Goal: Communication & Community: Answer question/provide support

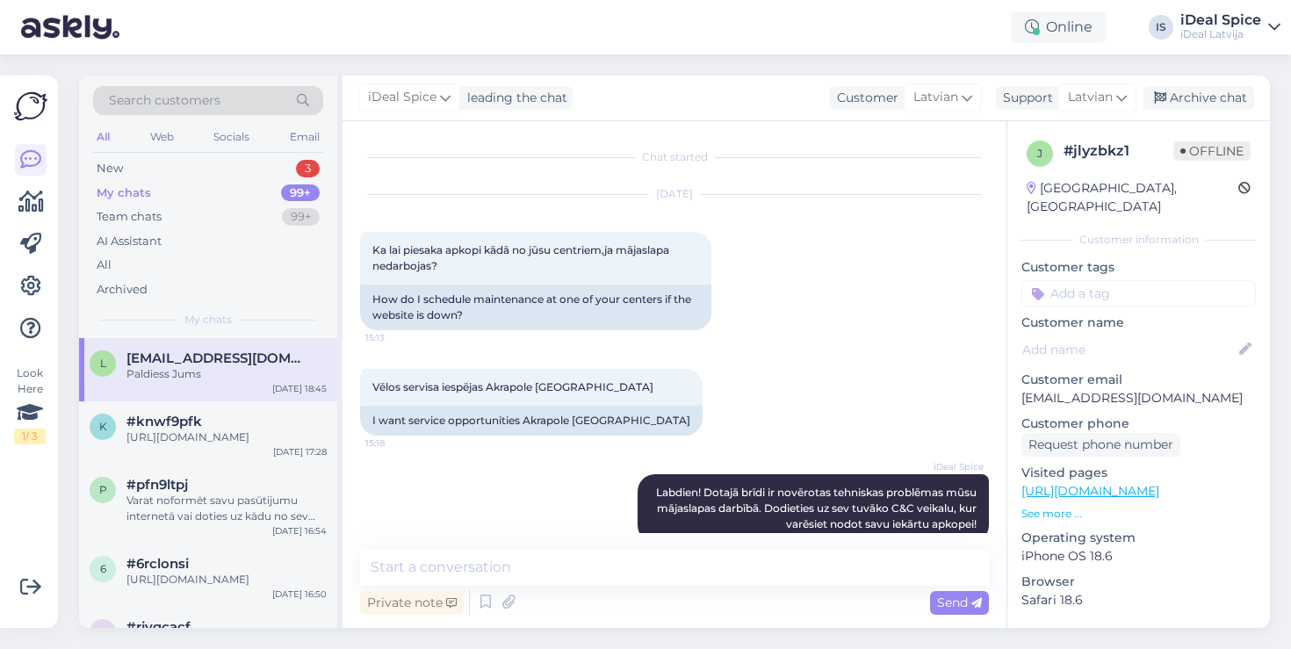
scroll to position [303, 0]
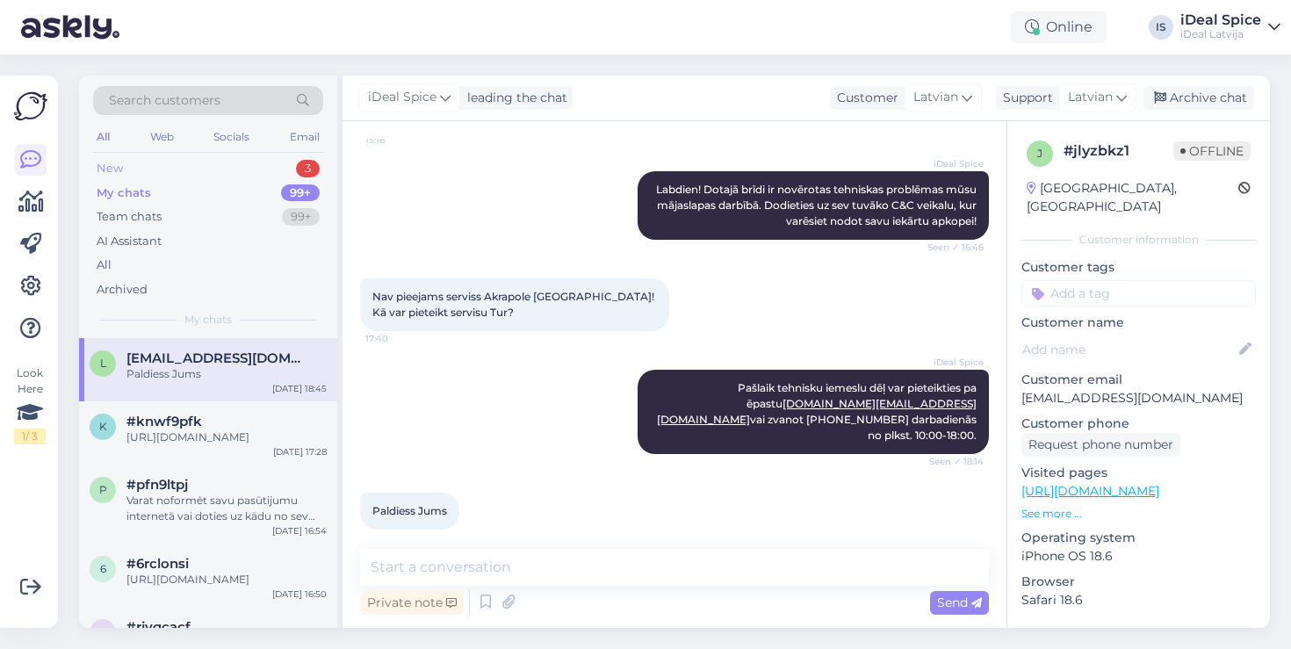
click at [267, 171] on div "New 3" at bounding box center [208, 168] width 230 height 25
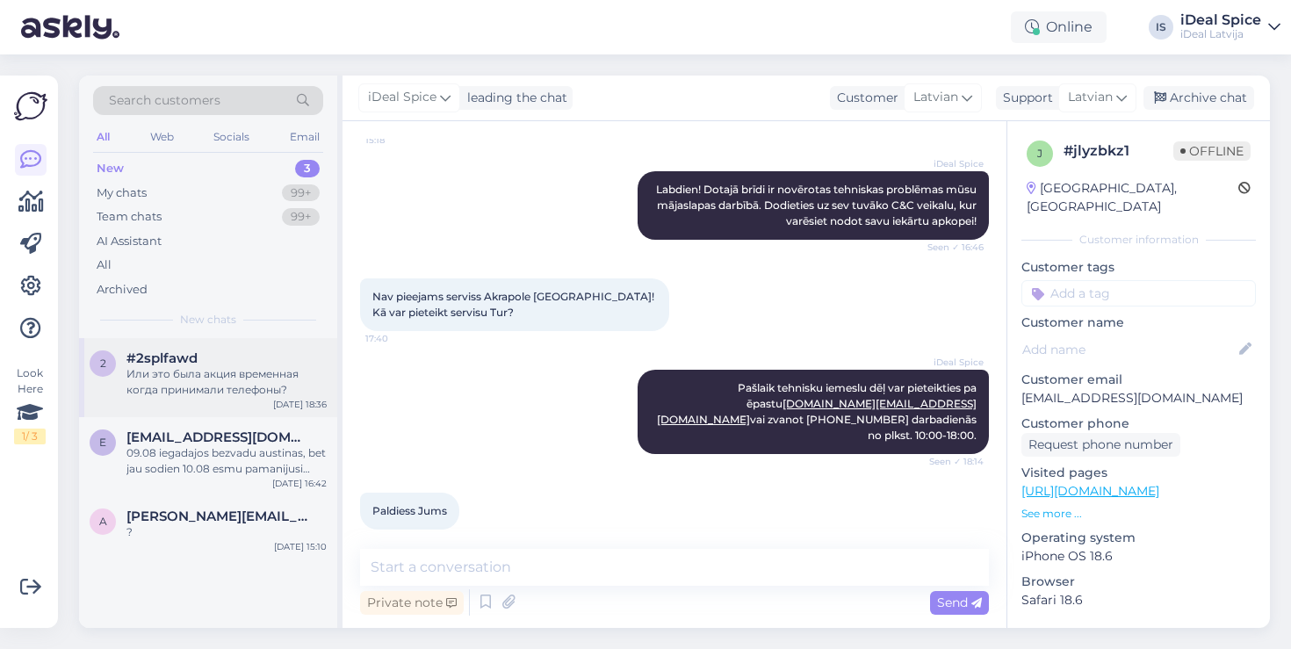
click at [195, 362] on span "#2splfawd" at bounding box center [161, 358] width 71 height 16
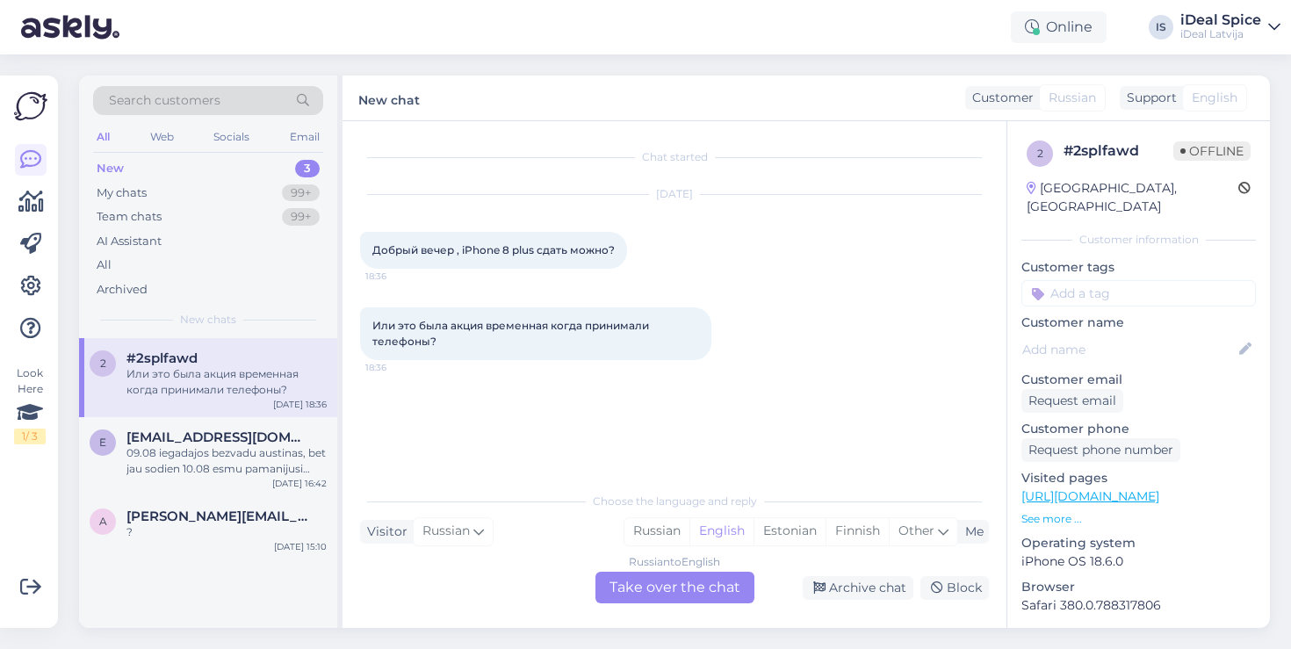
drag, startPoint x: 383, startPoint y: 258, endPoint x: 527, endPoint y: 261, distance: 144.0
click at [527, 261] on div "Добрый вечер , iPhone 8 plus сдать можно? 18:36" at bounding box center [493, 250] width 267 height 37
click at [1220, 102] on span "English" at bounding box center [1215, 98] width 46 height 18
click at [933, 534] on div "Other" at bounding box center [923, 531] width 68 height 26
type input "lat"
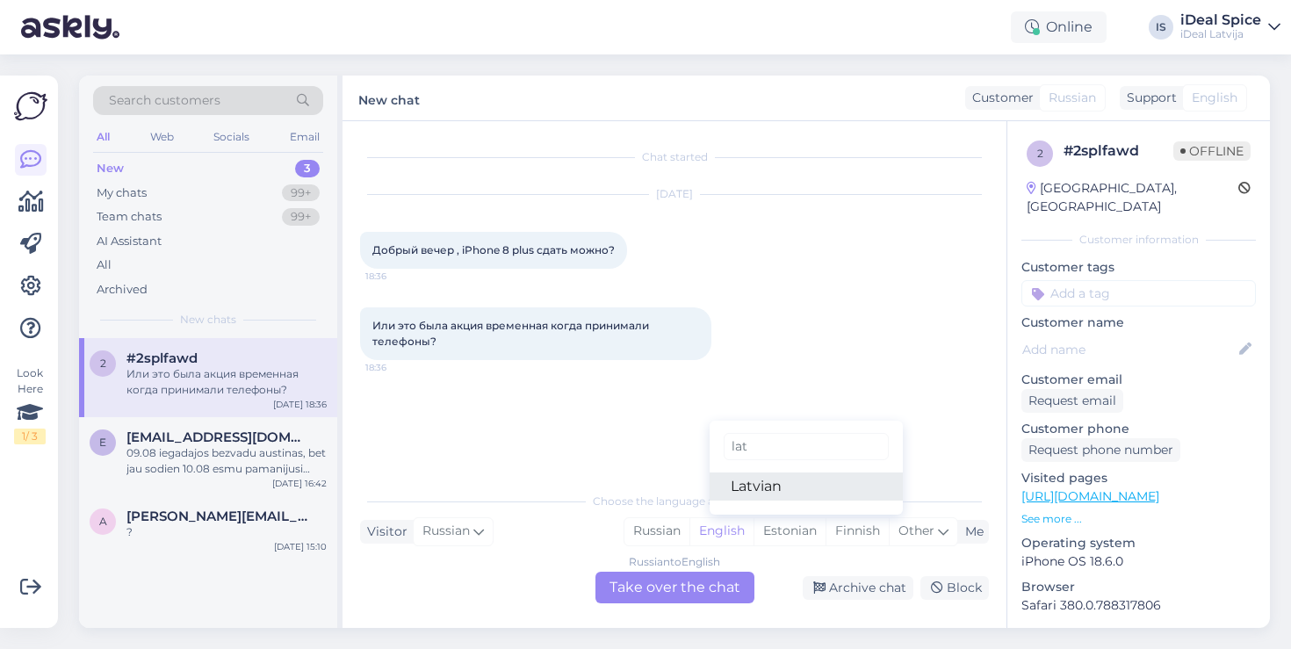
click at [763, 492] on link "Latvian" at bounding box center [806, 486] width 193 height 28
click at [688, 587] on div "Russian to Latvian Take over the chat" at bounding box center [674, 588] width 159 height 32
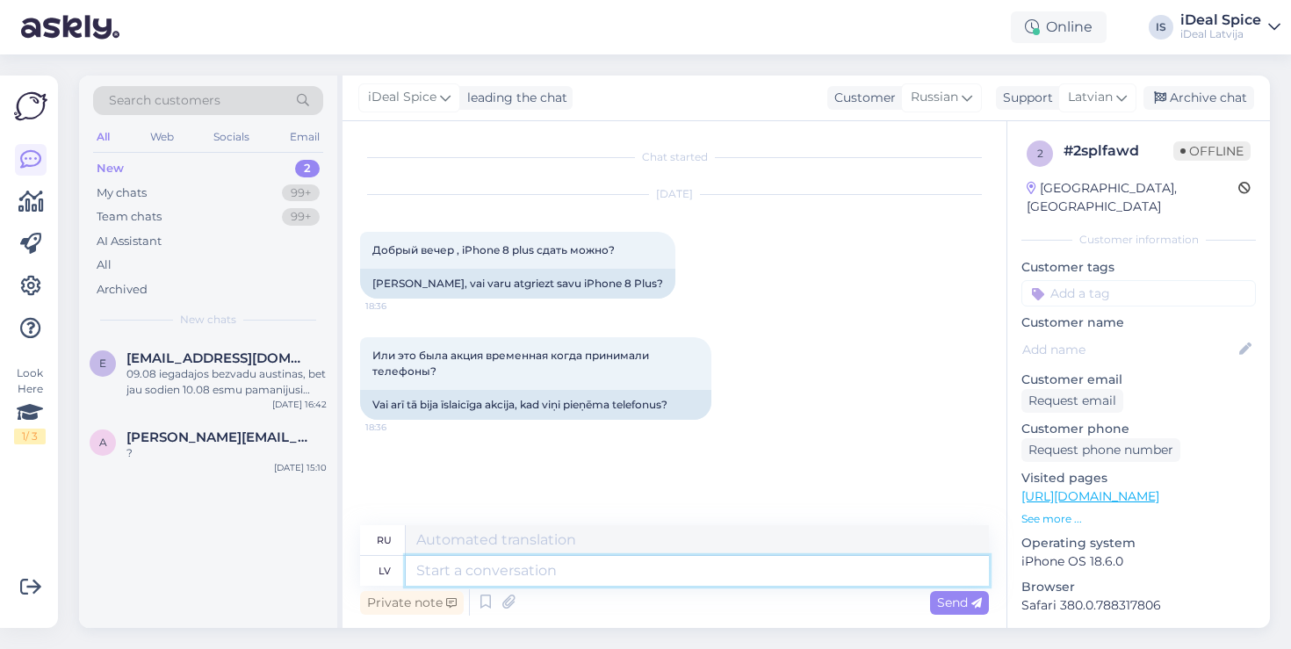
click at [493, 569] on textarea at bounding box center [697, 571] width 583 height 30
type textarea "S"
type textarea "Labvakar!"
type textarea "Добрый вечер!"
type textarea "Labvakar! Jūs"
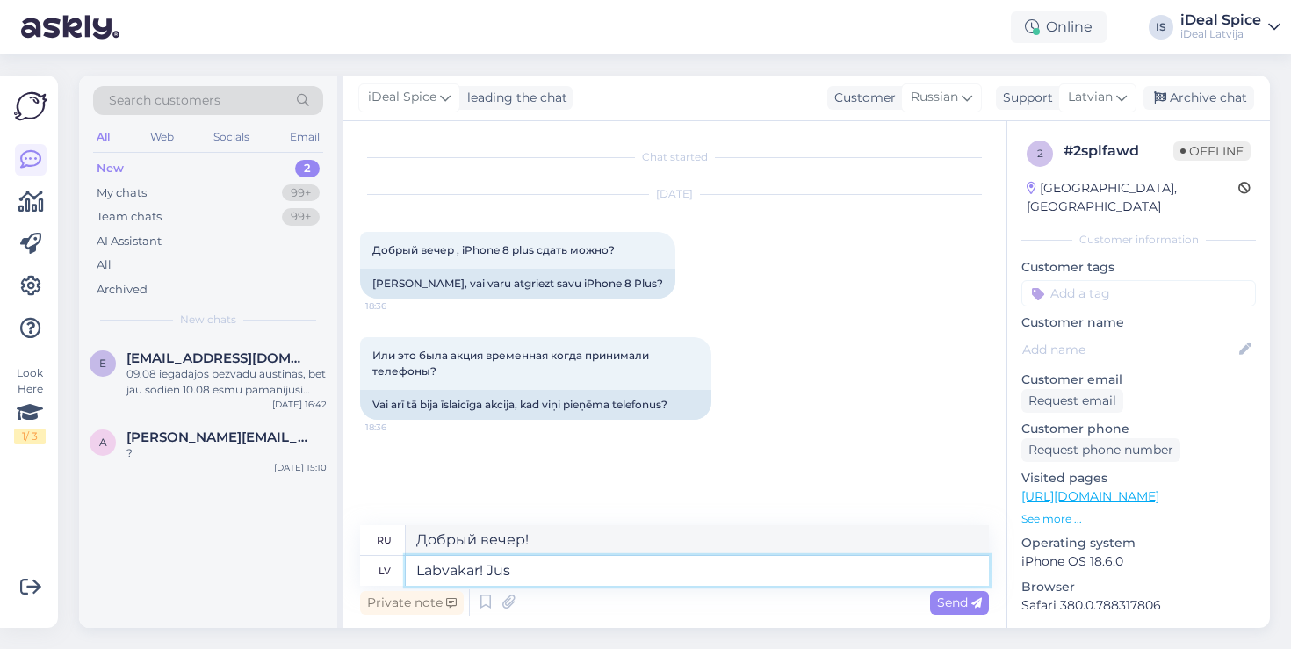
type textarea "Добрый вечер! Вы"
type textarea "Labvakar! Jūs varat"
type textarea "Добрый вечер! Вы можете"
type textarea "Labvakar! Jūs varat nodot"
type textarea "Добрый вечер! Вы можете перевести"
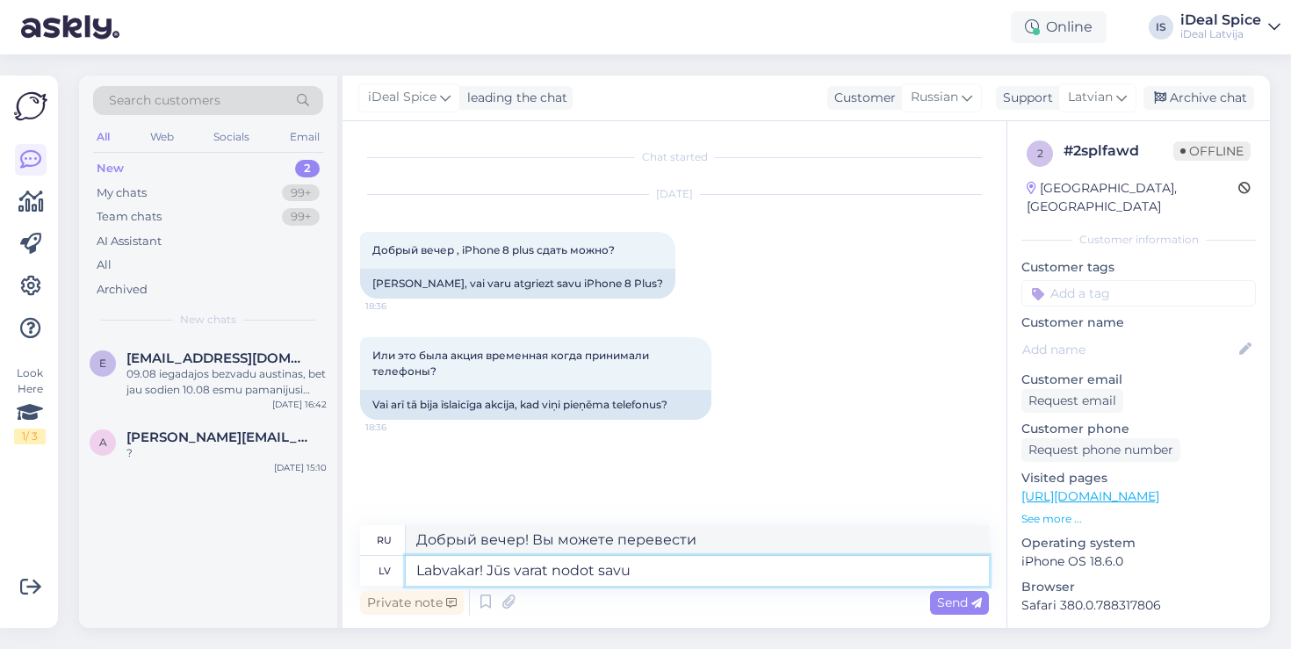
type textarea "Labvakar! Jūs varat nodot savu"
type textarea "Добрый вечер! Вы можете перенести свой"
type textarea "Labvakar! Jūs varat nodot savu mai"
type textarea "Добрый вечер! Вы можете перенести свой почтовый"
type textarea "Labvakar! Jūs varat nodot savu"
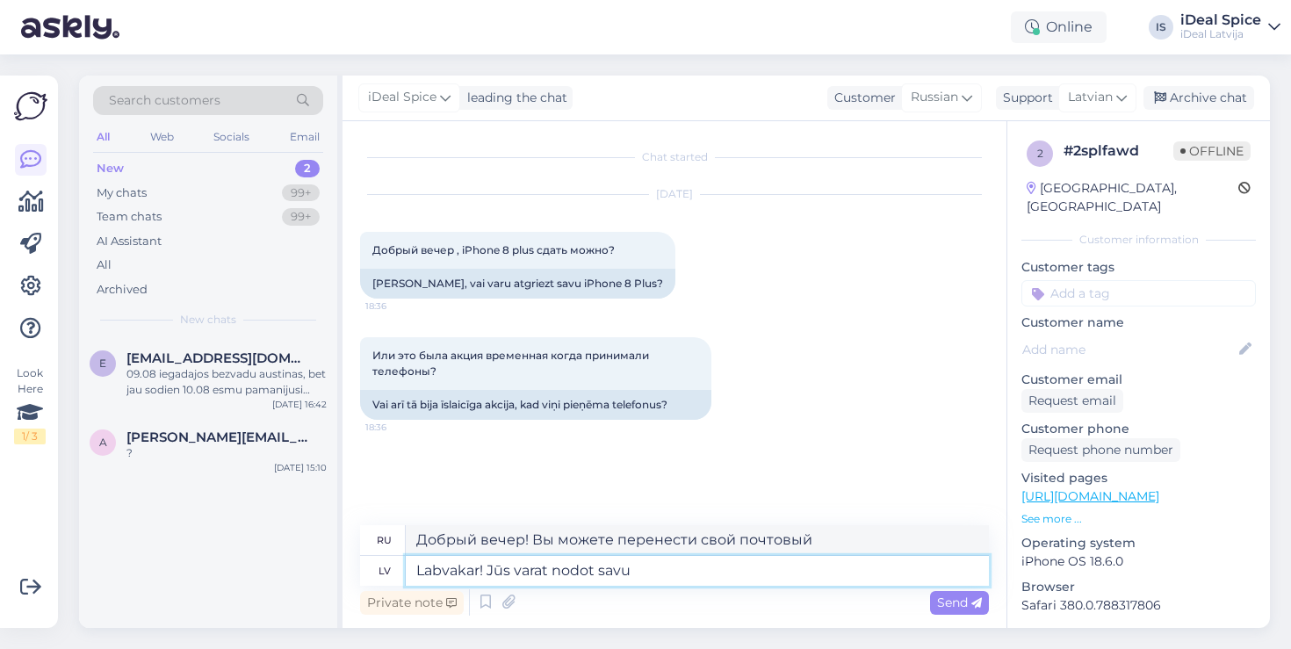
type textarea "Добрый вечер! Вы можете перенести свой"
type textarea "Labvakar! Jūs varat nodot savu telefonu"
type textarea "Добрый вечер! Можете сдать телефон."
type textarea "Labvakar! Jūs varat nodot s"
type textarea "Добрый вечер! Вы можете перенести свой"
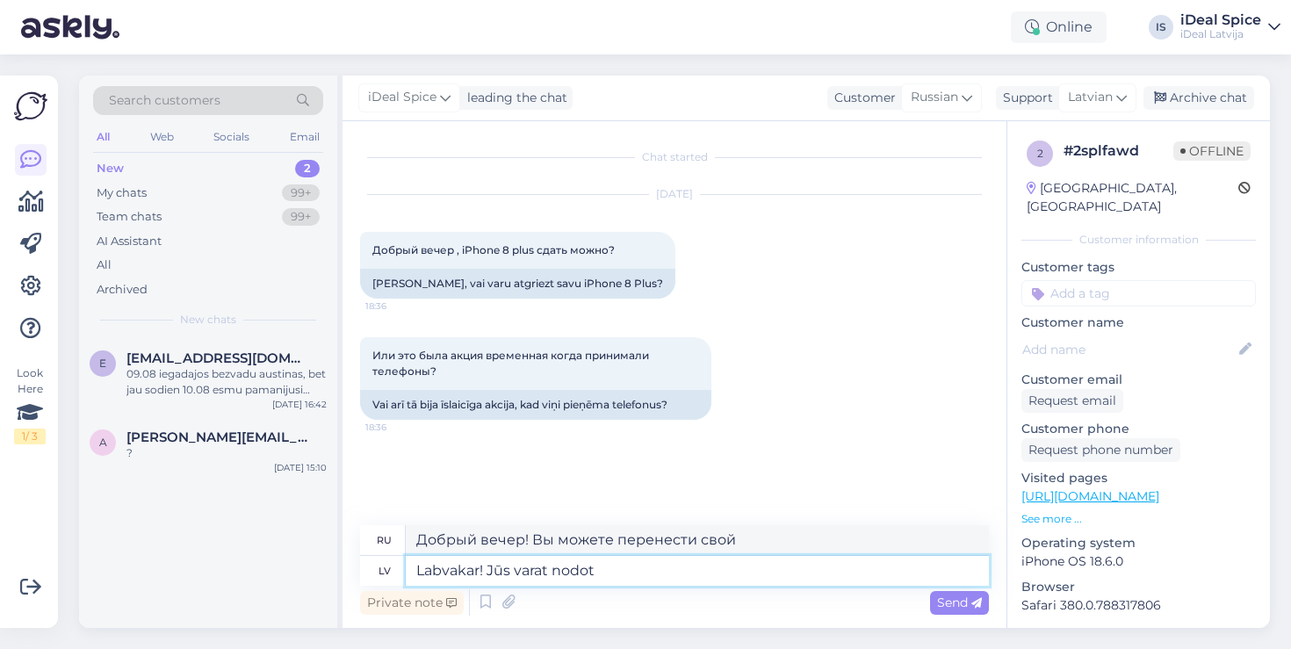
type textarea "Labvakar! Jūs varat nodo"
type textarea "Добрый вечер! Вы можете перевести"
type textarea "Labvakar! Jūs vara"
type textarea "Добрый вечер! Вы можете"
type textarea "Labvakar! Jūs"
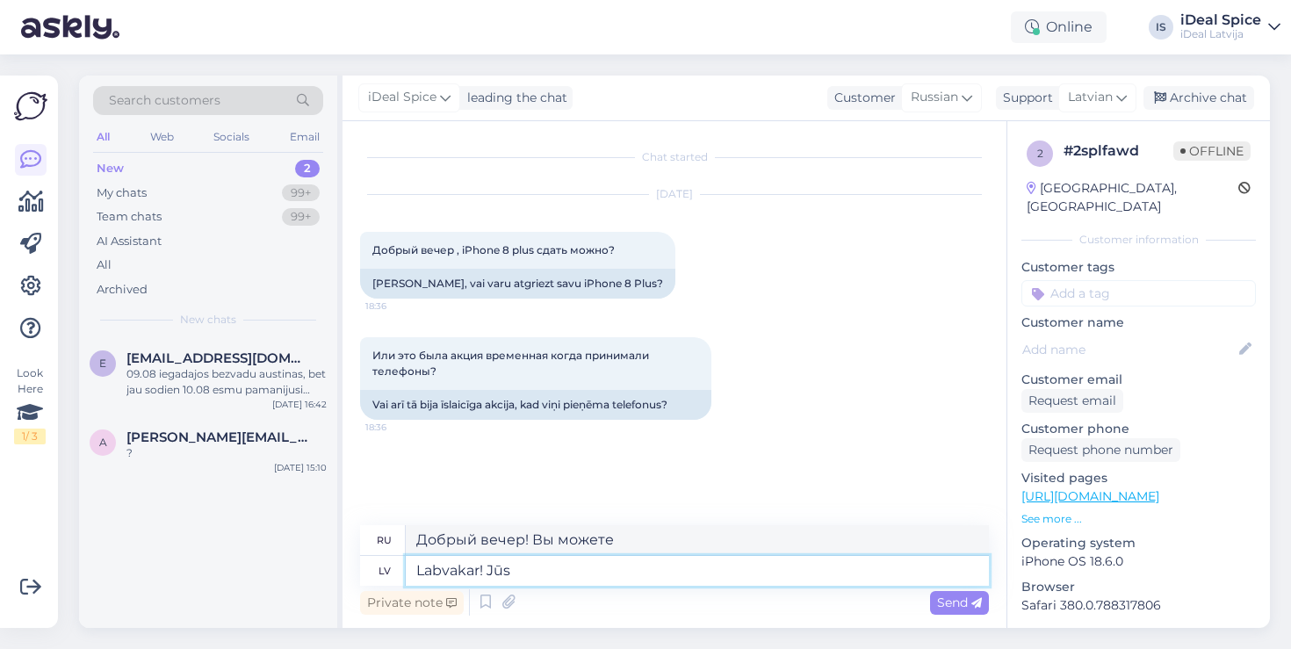
type textarea "Добрый вечер! Вы"
type textarea "Labvakar! J"
type textarea "Добрый вечер! Дж."
type textarea "Labvakar! Jūs"
type textarea "Добрый вечер! Вы"
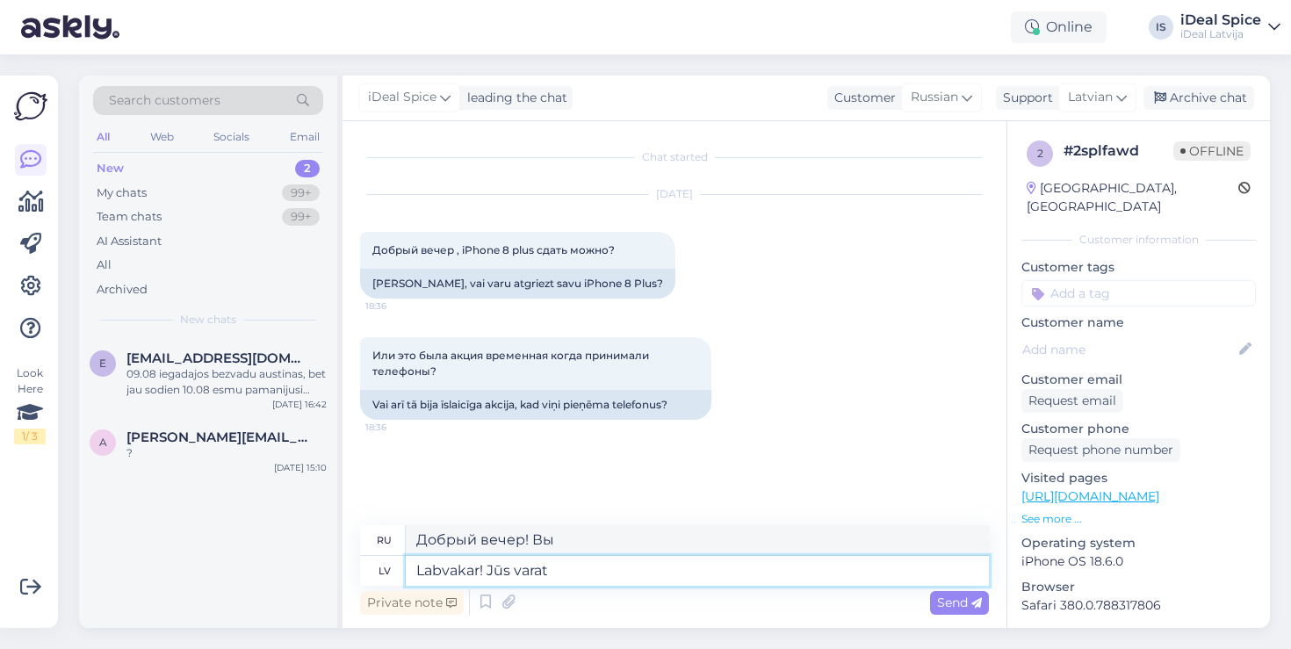
type textarea "Labvakar! Jūs varat"
type textarea "Добрый вечер! Вы можете"
type textarea "Labvakar! Jūs varat nodot"
type textarea "Добрый вечер! Вы можете перевести"
type textarea "Labvakar! Jūs varat nodot savu"
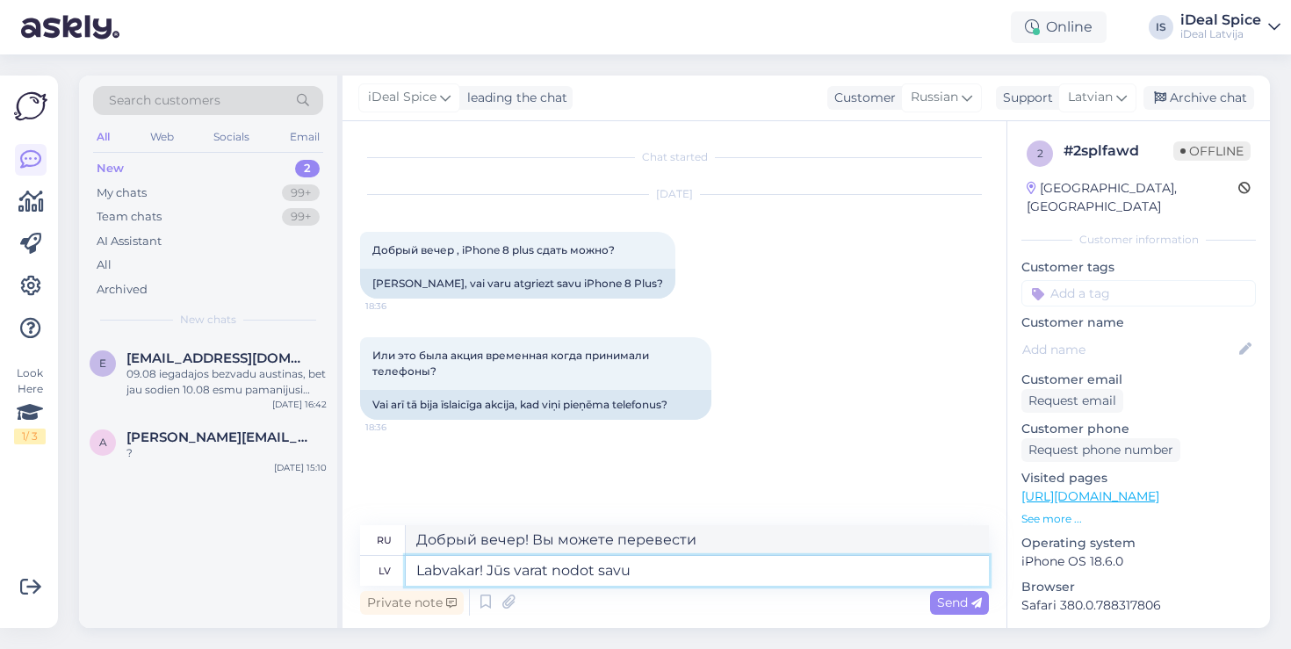
type textarea "Добрый вечер! Вы можете перенести свой"
type textarea "Labvakar! Jūs varat nodot savu"
type textarea "Добрый вечер! Вы можете перенести свой I"
type textarea "Labvakar! Jūs varat nodot savu iPhone"
type textarea "Добрый вечер! Можете сдать свой iPhone."
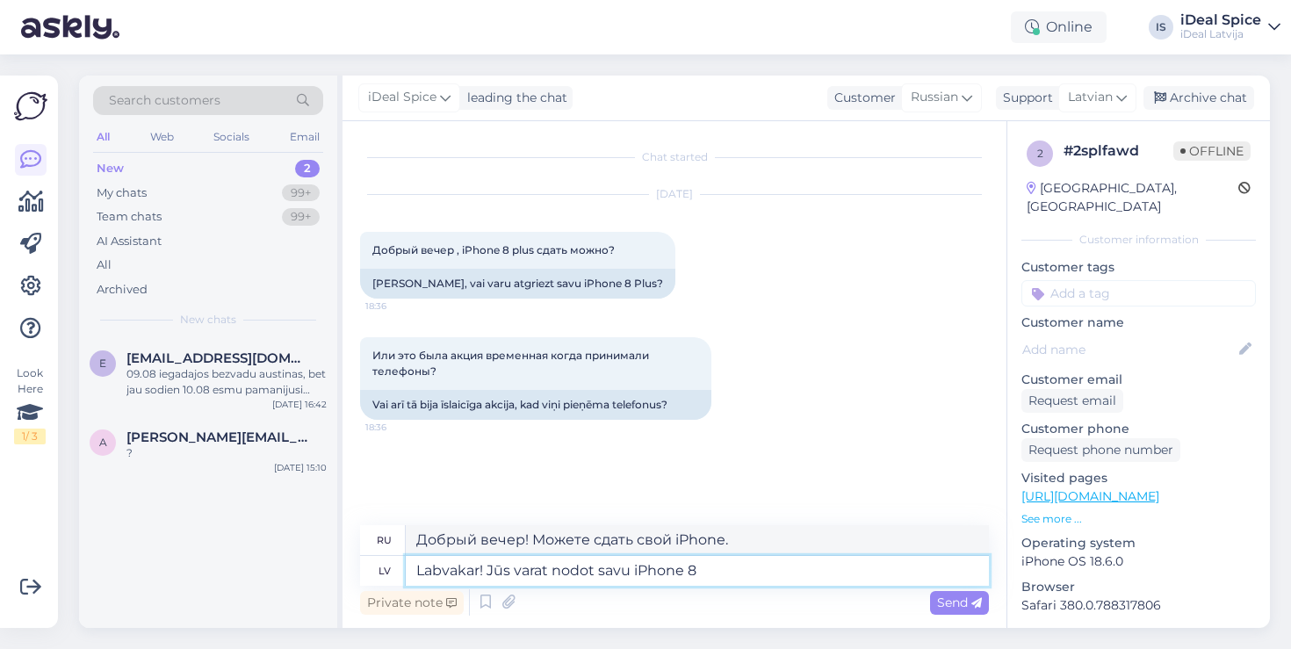
type textarea "Labvakar! Jūs varat nodot savu iPhone 8"
type textarea "Добрый вечер! Можете сдать свой iPhone 8."
type textarea "Labvakar! Jūs varat nodot savu iPhone 8 Plus u"
type textarea "Добрый вечер! Вы можете сдать свой iPhone 8 Plus."
type textarea "Labvakar! Jūs varat nodot savu iPhone 8 Plus uz"
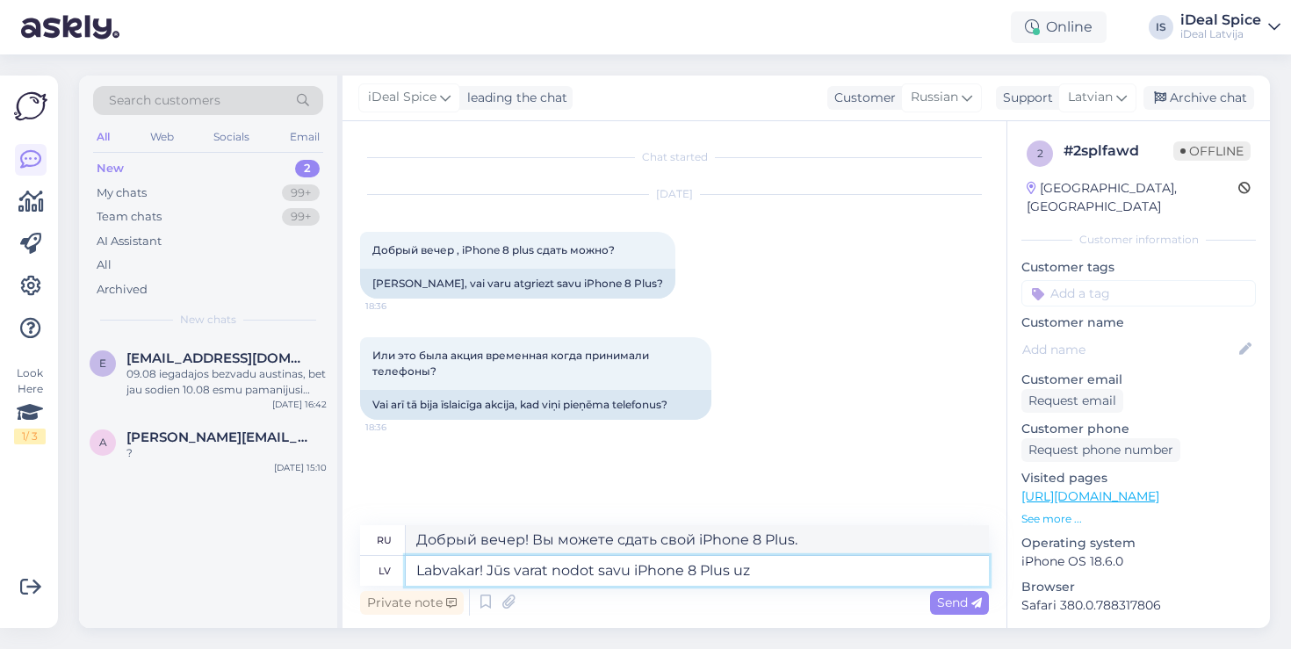
type textarea "Добрый вечер! Вы можете сдать свой iPhone 8 Plus"
type textarea "Labvakar! Jūs varat nodot savu iPhone 8 Plus uz atpirkumu"
type textarea "Добрый вечер! Вы можете сдать свой iPhone 8 Plus в трейд-ин."
type textarea "Labvakar! Jūs varat nodot savu iPhone 8 Plus uz atpirkumu!"
type textarea "Добрый вечер! Вы можете сдать свой iPhone 8 Plus в трейд-ин!"
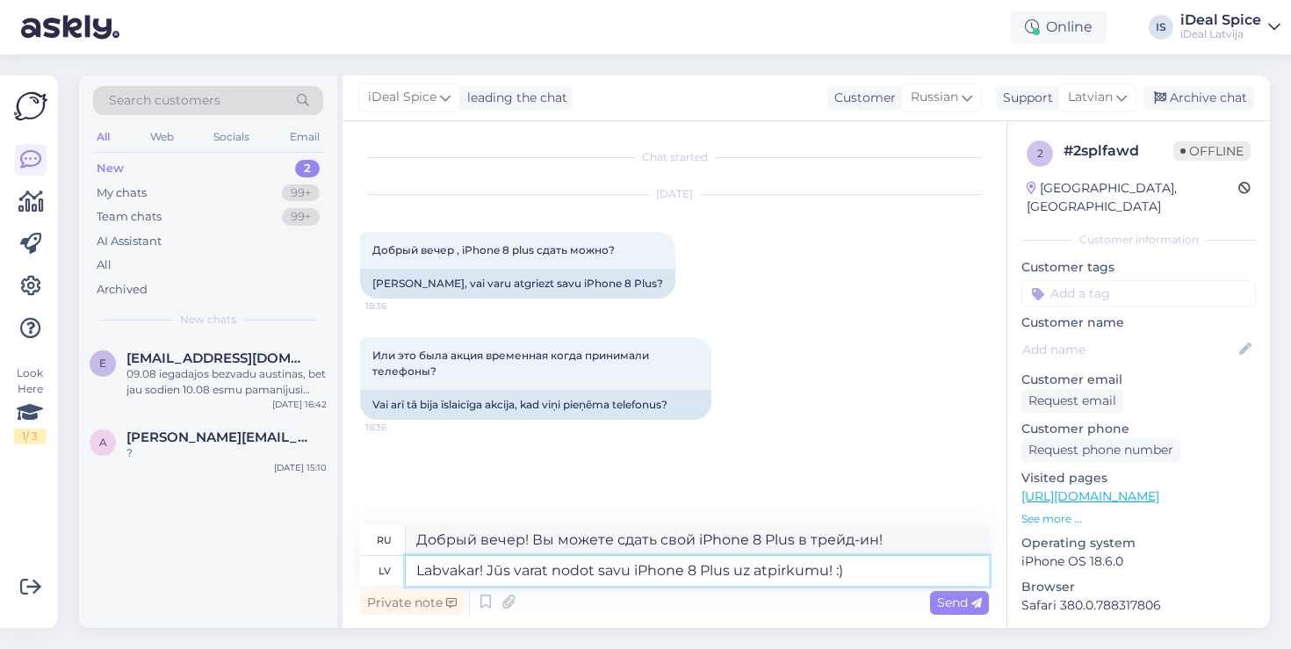
type textarea "Labvakar! Jūs varat nodot savu iPhone 8 Plus uz atpirkumu! :)"
type textarea "Добрый вечер! Вы можете сдать свой iPhone 8 Plus в трейд-ин! :)"
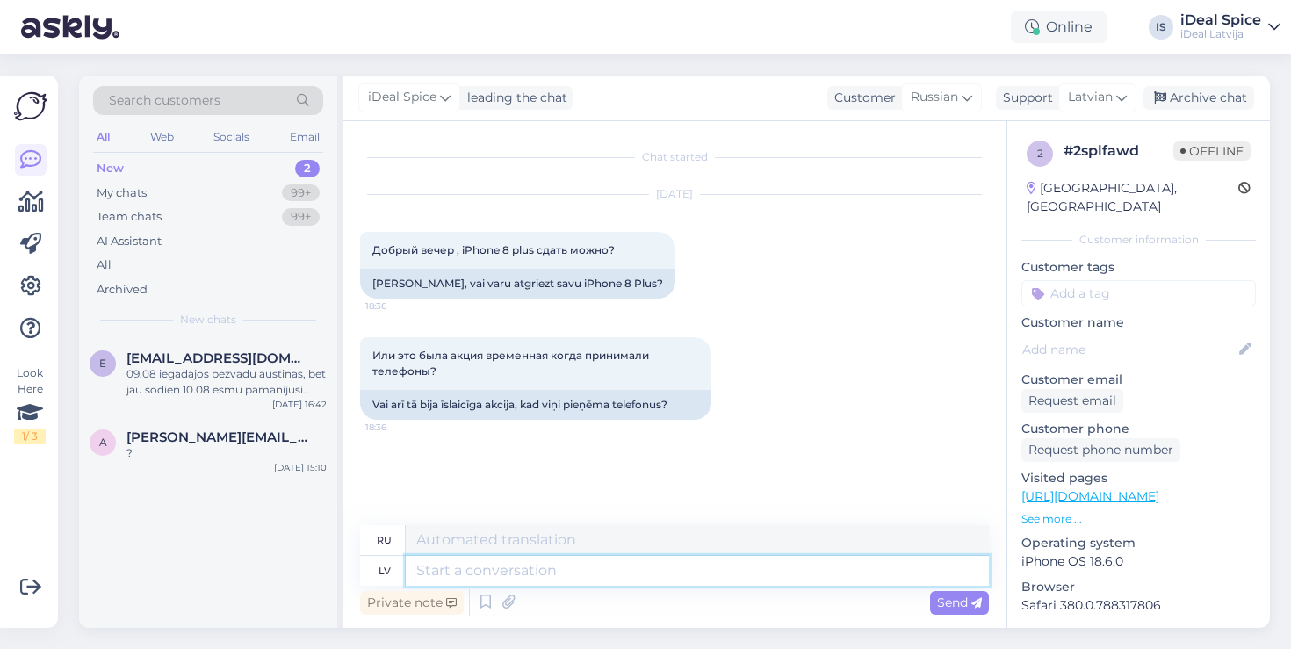
scroll to position [51, 0]
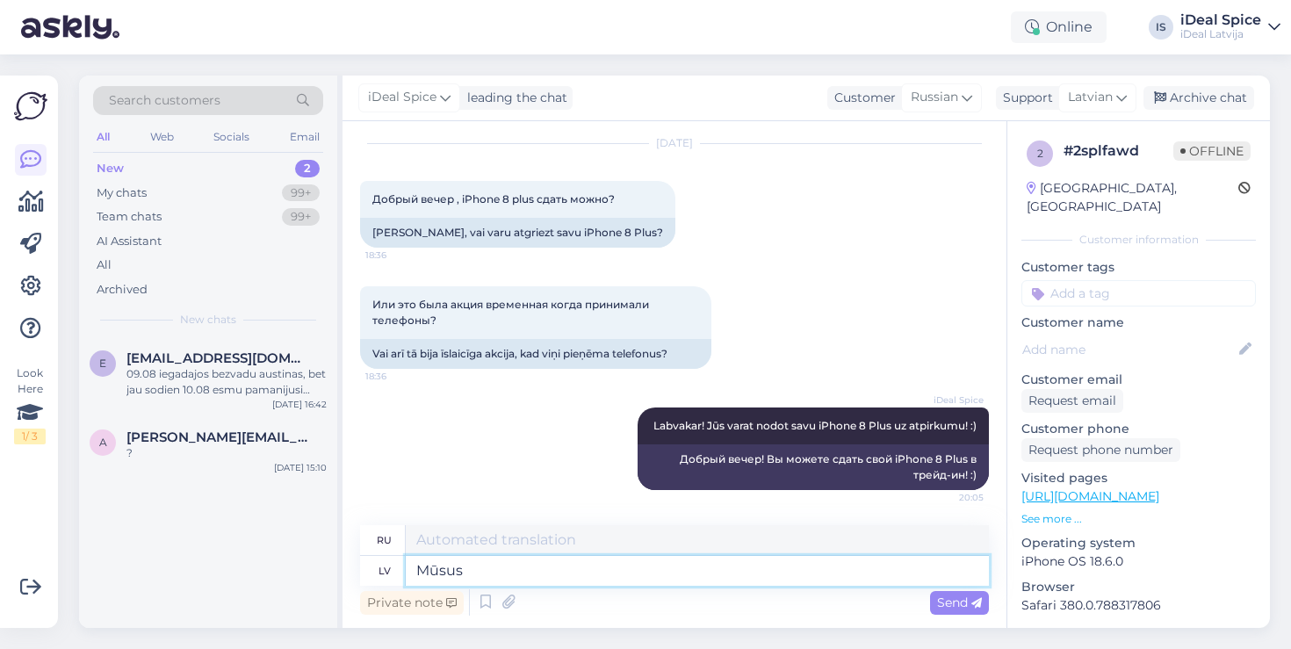
type textarea "Mūsus"
type textarea "Наш"
type textarea "Mūsu mājas"
type textarea "Наш дом"
type textarea "Mūsu mājas lapā"
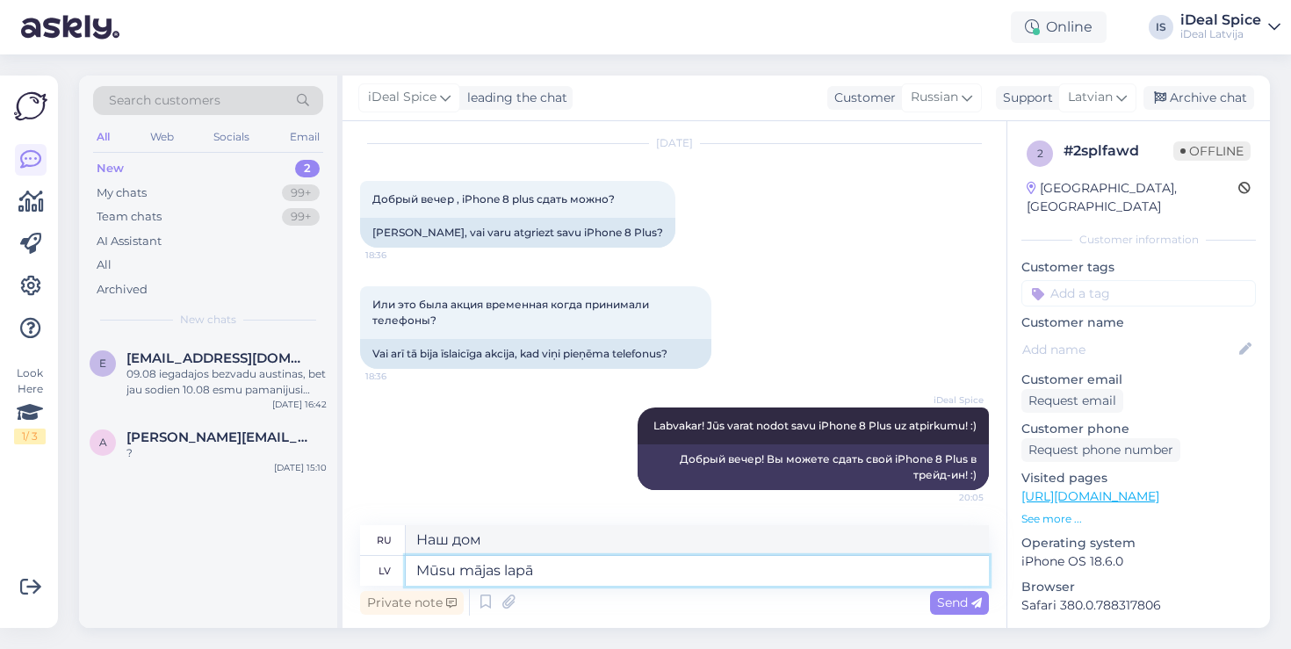
type textarea "На нашем сайте"
type textarea "Mūsu mājas lapā izvēloties"
type textarea "Выбирая на нашем сайте"
type textarea "Mūsu mājas lapā izvēloties kādu"
type textarea "Выбрав один из вариантов на нашем сайте"
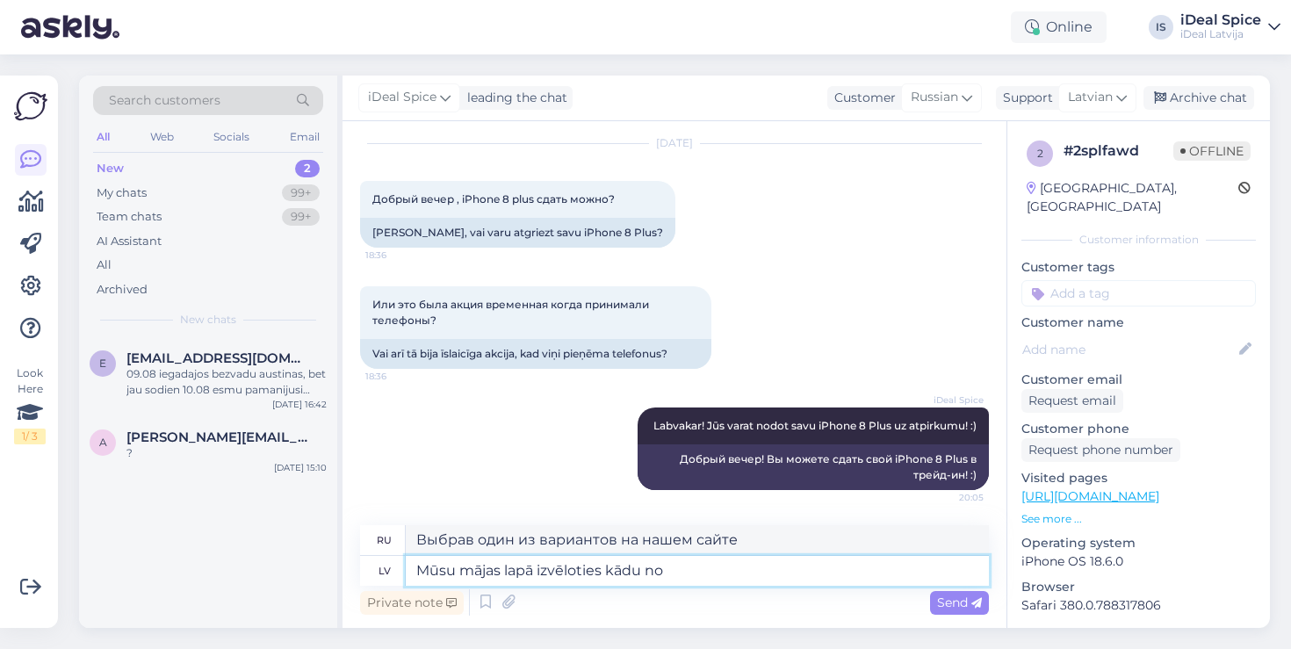
type textarea "Mūsu mājas lapā izvēloties kādu no"
type textarea "Выбрав один из наших сайтов"
type textarea "Mūsu mājas lapā izvēloties kādu no iekārtā"
type textarea "Выбрав одно из устройств на нашем сайте"
type textarea "Mūsu mājas lapā izvēloties kādu no iekārtām pirms"
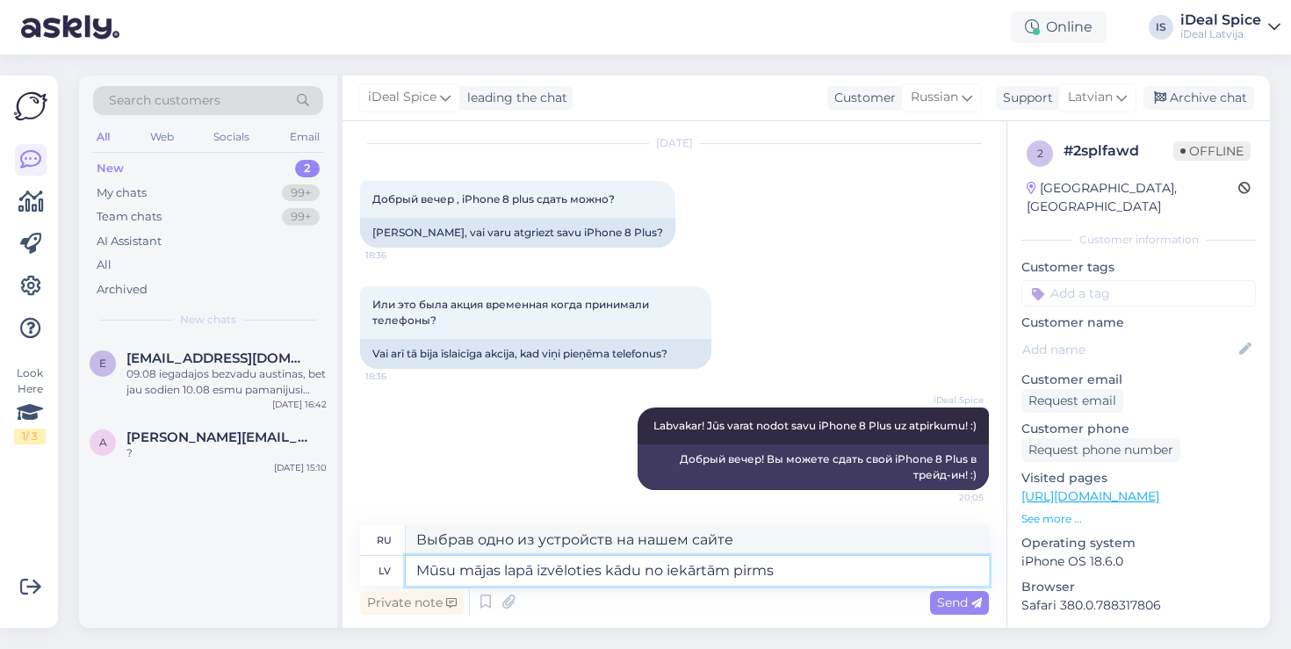
type textarea "Выбрав одно из устройств на нашем сайте перед"
type textarea "Mūsu mājas lapā izvēloties kādu no iekārtām pirms lieka"
type textarea "Выбрав одно из устройств на нашем сайте перед оформлением заказа,"
type textarea "Mūsu mājas lapā izvēloties kādu no iekārtām pirms liekat"
type textarea "При выборе одного из устройств на нашем сайте перед оформлением заказа"
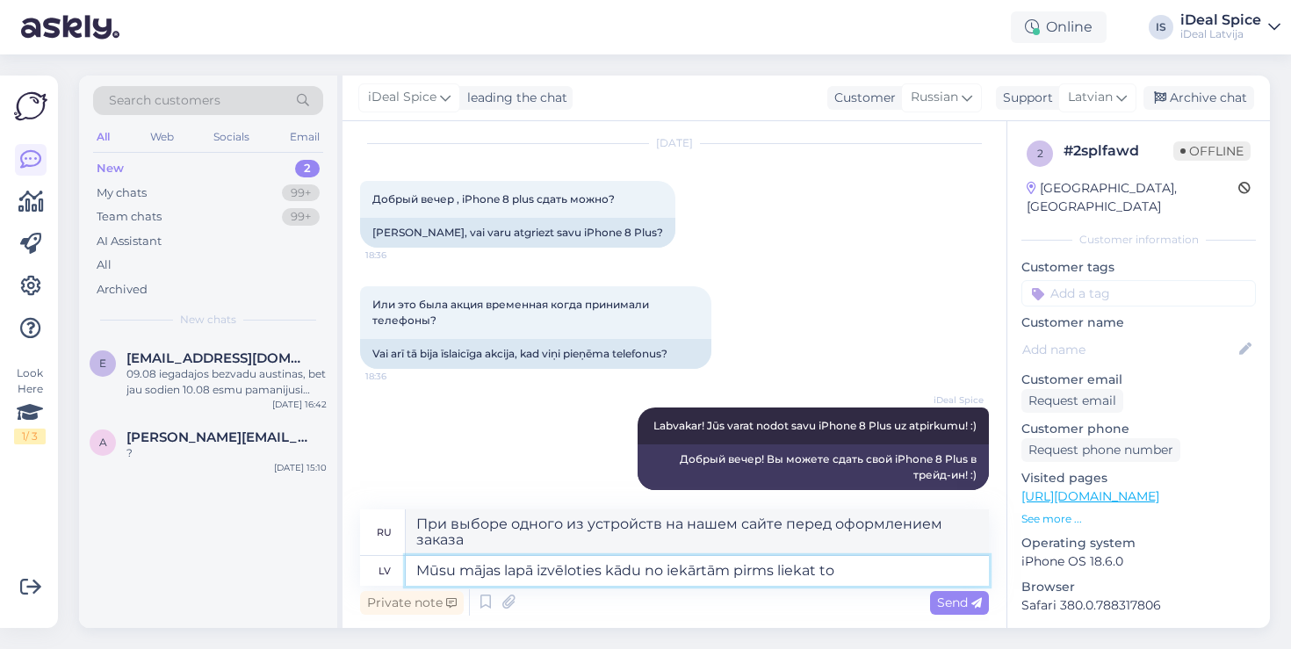
type textarea "Mūsu mājas lapā izvēloties kādu no iekārtām pirms liekat to"
type textarea "При выборе любого оборудования на нашем сайте перед его размещением"
type textarea "Mūsu mājas lapā izvēloties kādu no iekārtām pirms liekat to grozā"
type textarea "При выборе любого оборудования на нашем сайте перед добавлением его в корзину"
type textarea "Mūsu mājas lapā izvēloties kādu no iekārtām pirms liekat to grozā jums"
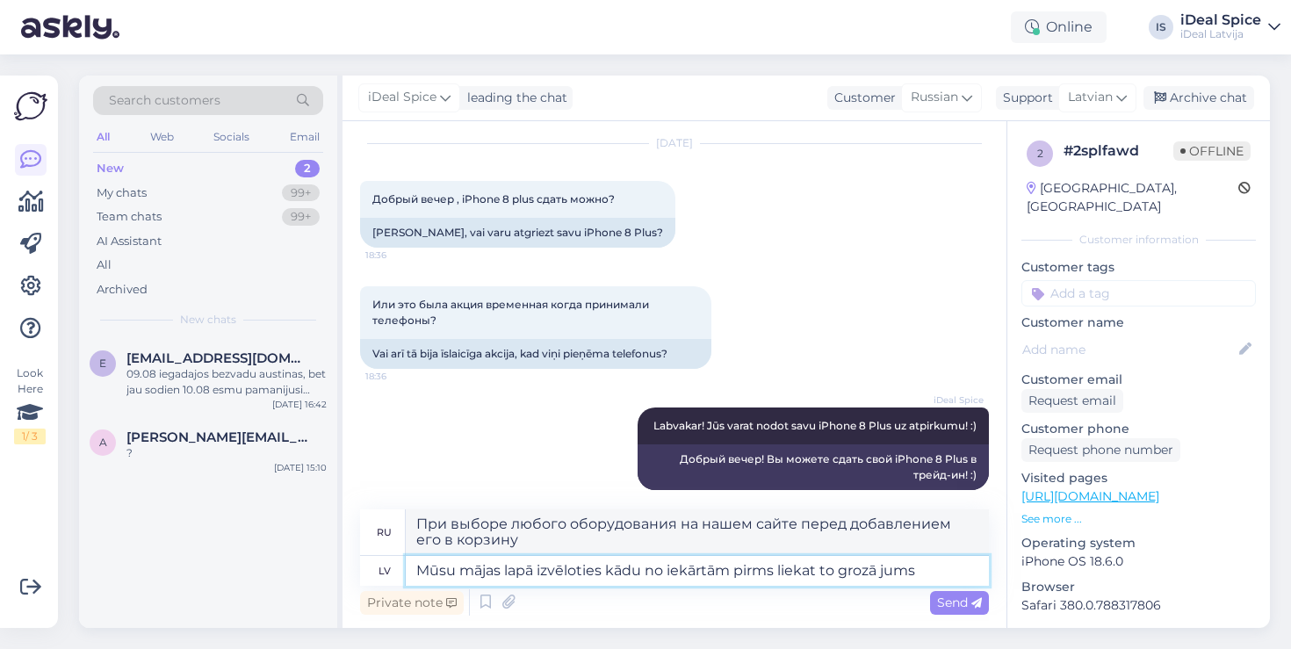
type textarea "Выбирая любое оборудование на нашем сайте перед добавлением его в корзину, вы"
type textarea "Mūsu mājas lapā izvēloties kādu no iekārtām pirms liekat to grozā jums tiek j"
type textarea "Когда вы выбираете любое оборудование на нашем сайте перед добавлением его в ко…"
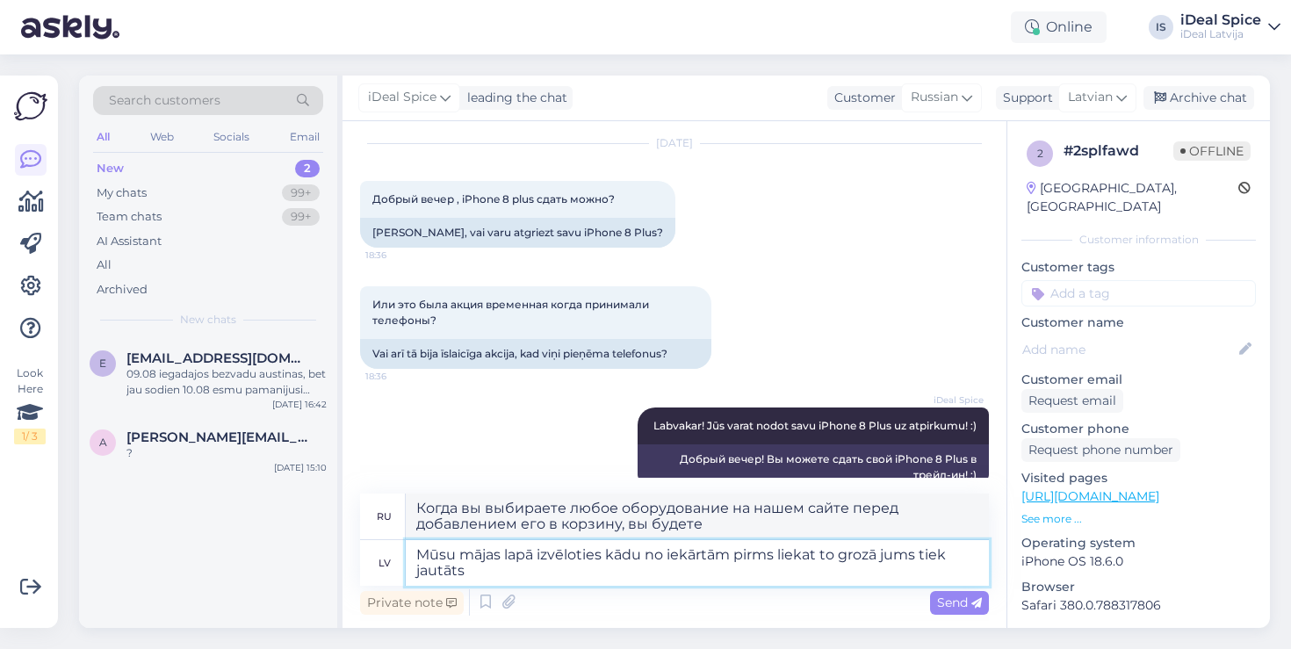
type textarea "Mūsu mājas lapā izvēloties kādu no iekārtām pirms liekat to grozā jums tiek jau…"
type textarea "При выборе любого из устройств на нашем сайте вам будет предложено подтвердить …"
type textarea "Mūsu mājas lapā izvēloties kādu no iekārtām pirms liekat to grozā jums tiek jau…"
type textarea "При выборе любого из устройств на нашем сайте, перед добавлением его в корзину,…"
type textarea "Mūsu mājas lapā izvēloties kādu no iekārtām pirms liekat to grozā jums tiek jau…"
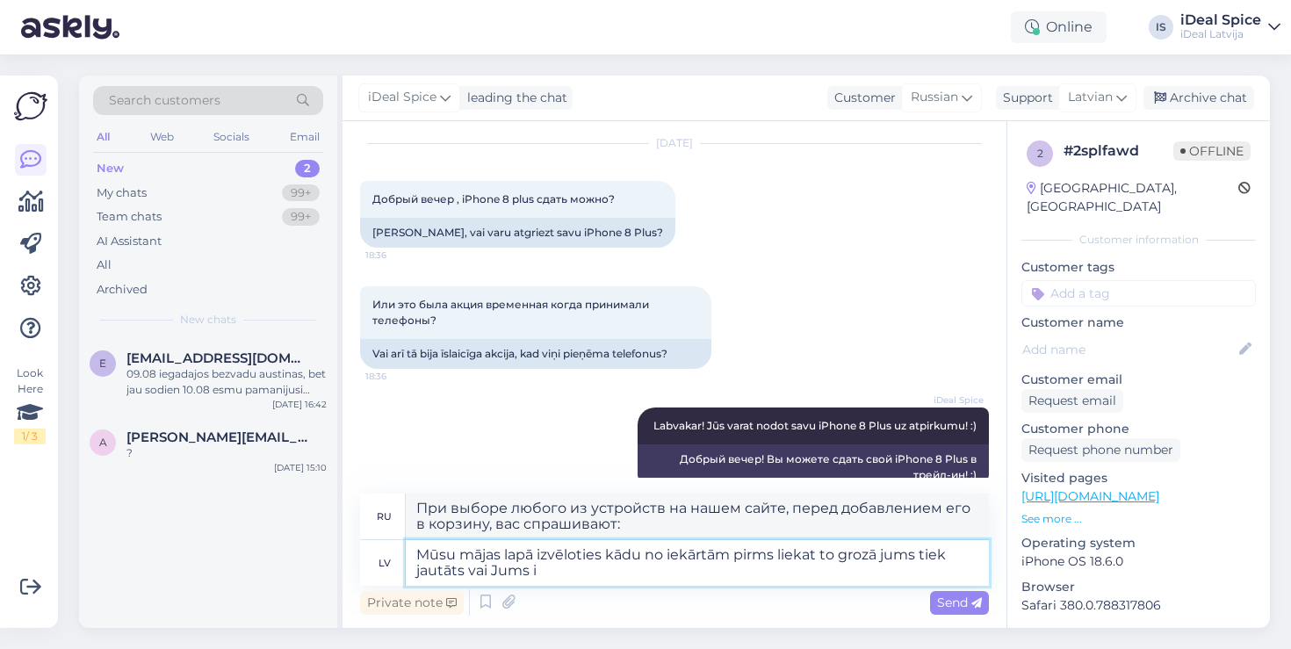
type textarea "При выборе любого из устройств на нашем сайте, перед добавлением его в корзину,…"
type textarea "Mūsu mājas lapā izvēloties kādu no iekārtām pirms liekat to grozā jums tiek jau…"
type textarea "При выборе любого из устройств на нашем сайте, перед добавлением его в корзину,…"
type textarea "Mūsu mājas lapā izvēloties kādu no iekārtām pirms liekat to grozā jums tiek jau…"
type textarea "При выборе любого из устройств на нашем сайте, перед добавлением его в корзину,…"
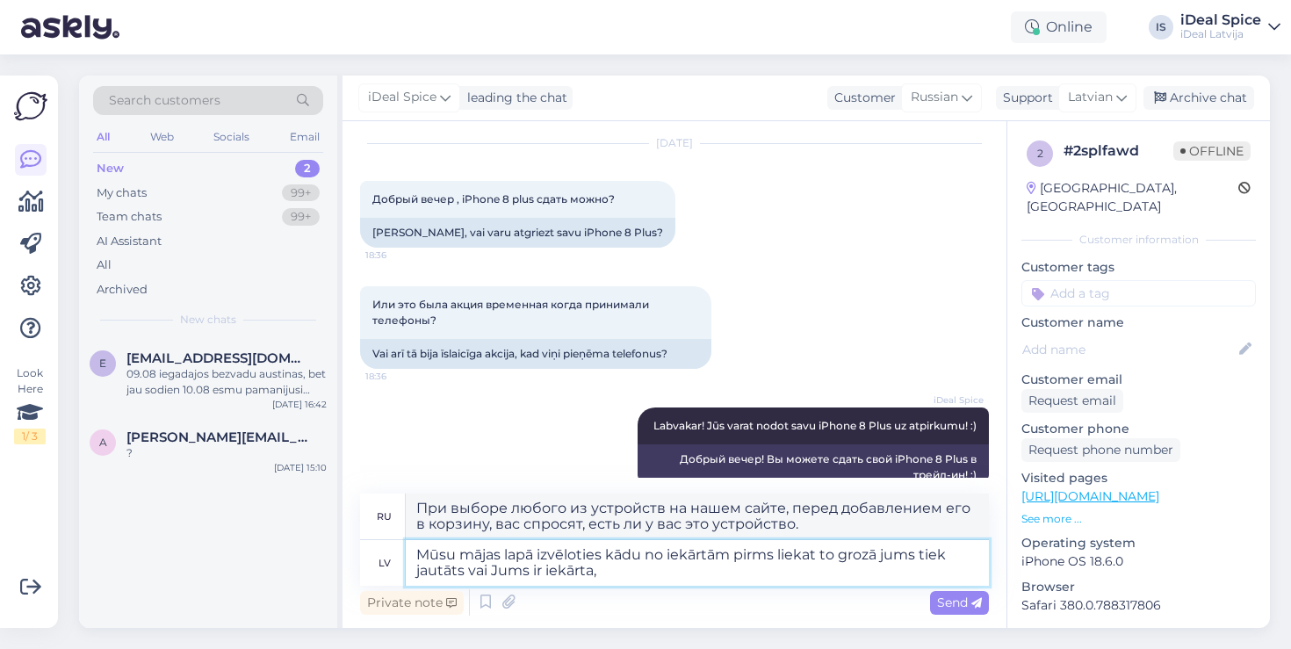
type textarea "Mūsu mājas lapā izvēloties kādu no iekārtām pirms liekat to grozā jums tiek jau…"
type textarea "При выборе любого из устройств на нашем сайте, перед добавлением его в корзину,…"
type textarea "Mūsu mājas lapā izvēloties kādu no iekārtām pirms liekat to grozā jums tiek jau…"
type textarea "При выборе любого из устройств на нашем сайте, перед добавлением его в корзину,…"
type textarea "Mūsu mājas lapā izvēloties kādu no iekārtām pirms liekat to grozā jums tiek jau…"
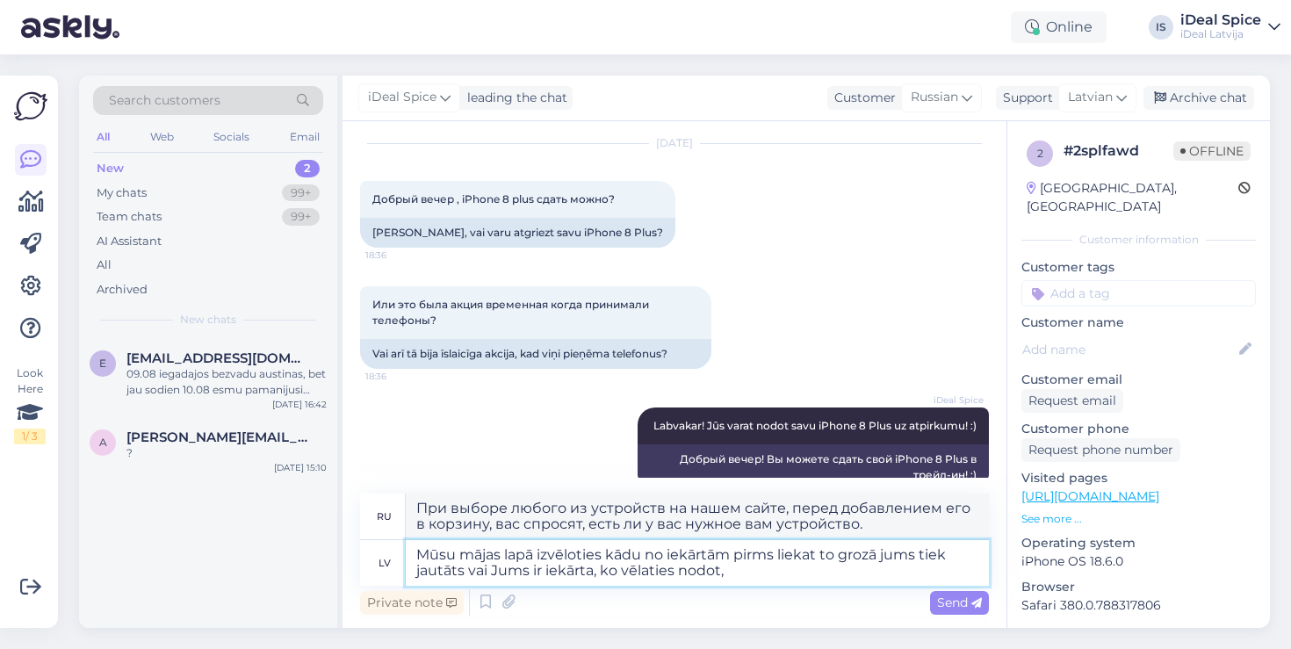
type textarea "При выборе любого оборудования на нашем сайте, перед добавлением его в корзину,…"
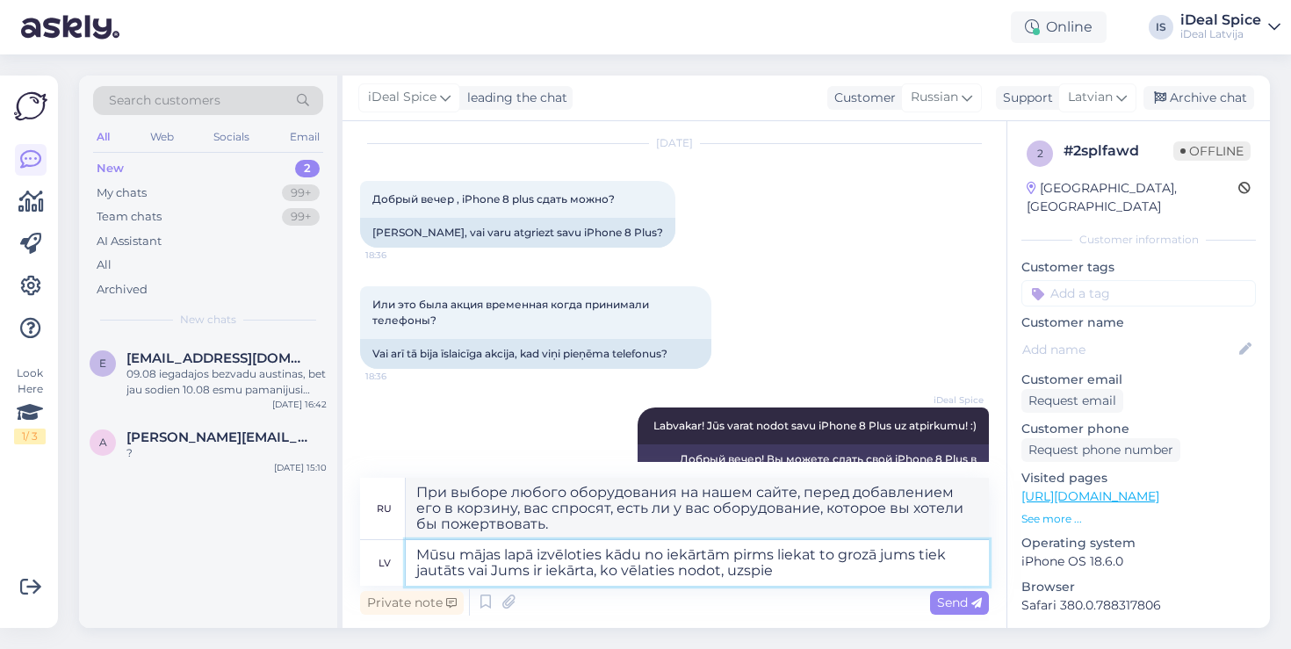
type textarea "Mūsu mājas lapā izvēloties kādu no iekārtām pirms liekat to grozā jums tiek jau…"
type textarea "При выборе любого из устройств на нашем сайте, перед добавлением его в корзину,…"
type textarea "Mūsu mājas lapā izvēloties kādu no iekārtām pirms liekat to grozā jums tiek jau…"
type textarea "Когда вы выбираете любое из устройств на нашем сайте, перед добавлением его в к…"
type textarea "Mūsu mājas lapā izvēloties kādu no iekārtām pirms liekat to grozā jums tiek jau…"
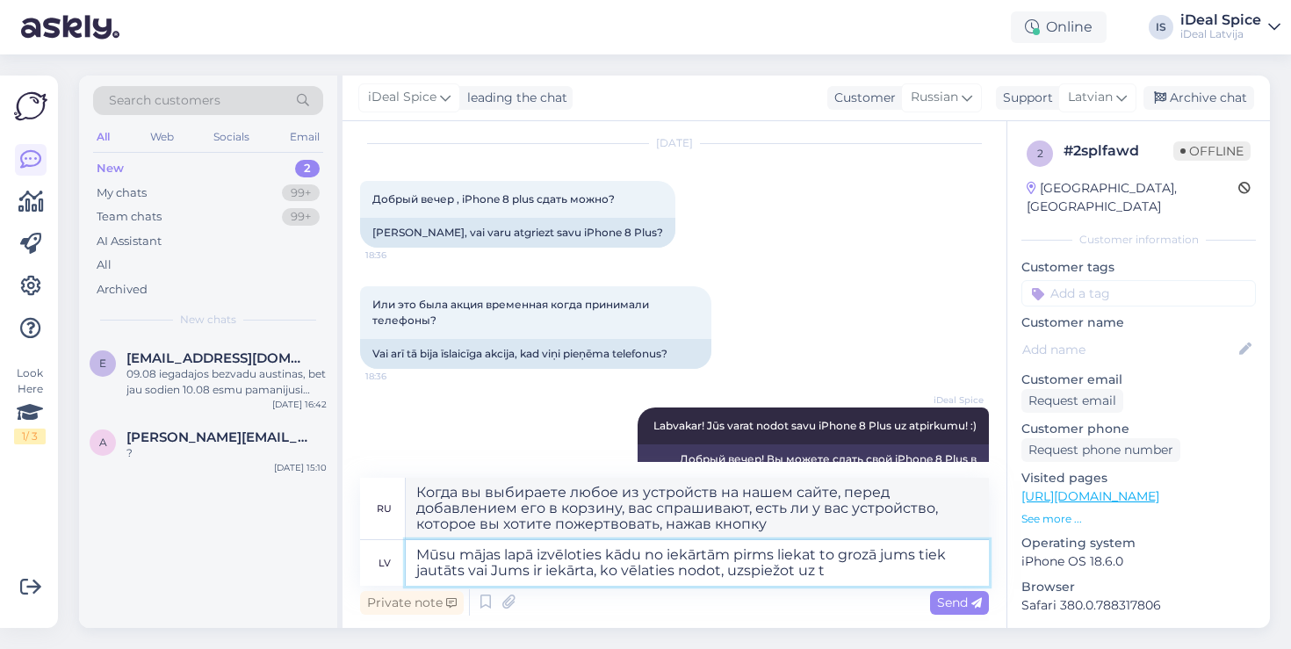
type textarea "При выборе любого из устройств на нашем сайте, перед добавлением его в корзину,…"
type textarea "Mūsu mājas lapā izvēloties kādu no iekārtām pirms liekat to grozā jums tiek jau…"
type textarea "При выборе любого из устройств на нашем сайте, перед добавлением его в корзину,…"
type textarea "Mūsu mājas lapā izvēloties kādu no iekārtām pirms liekat to grozā jums tiek jau…"
type textarea "При выборе любого устройства на нашем сайте, перед добавлением его в корзину, в…"
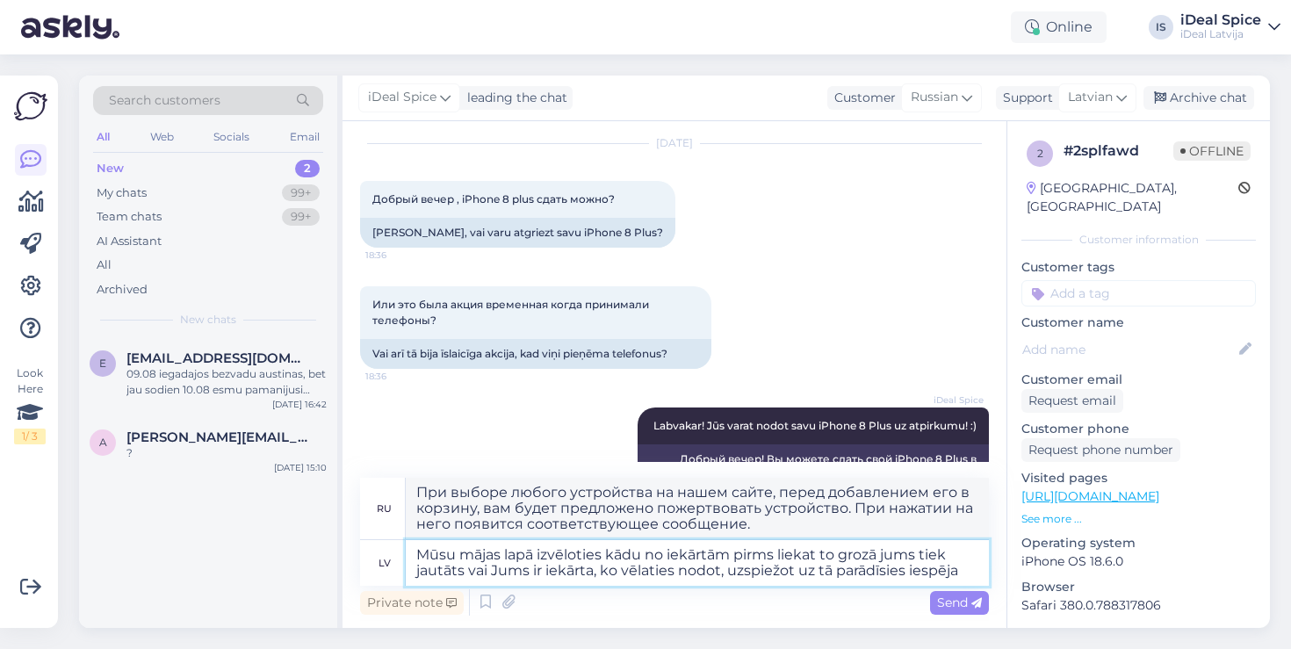
type textarea "Mūsu mājas lapā izvēloties kādu no iekārtām pirms liekat to grozā jums tiek jau…"
type textarea "При выборе любого устройства на нашем сайте, перед добавлением его в корзину, в…"
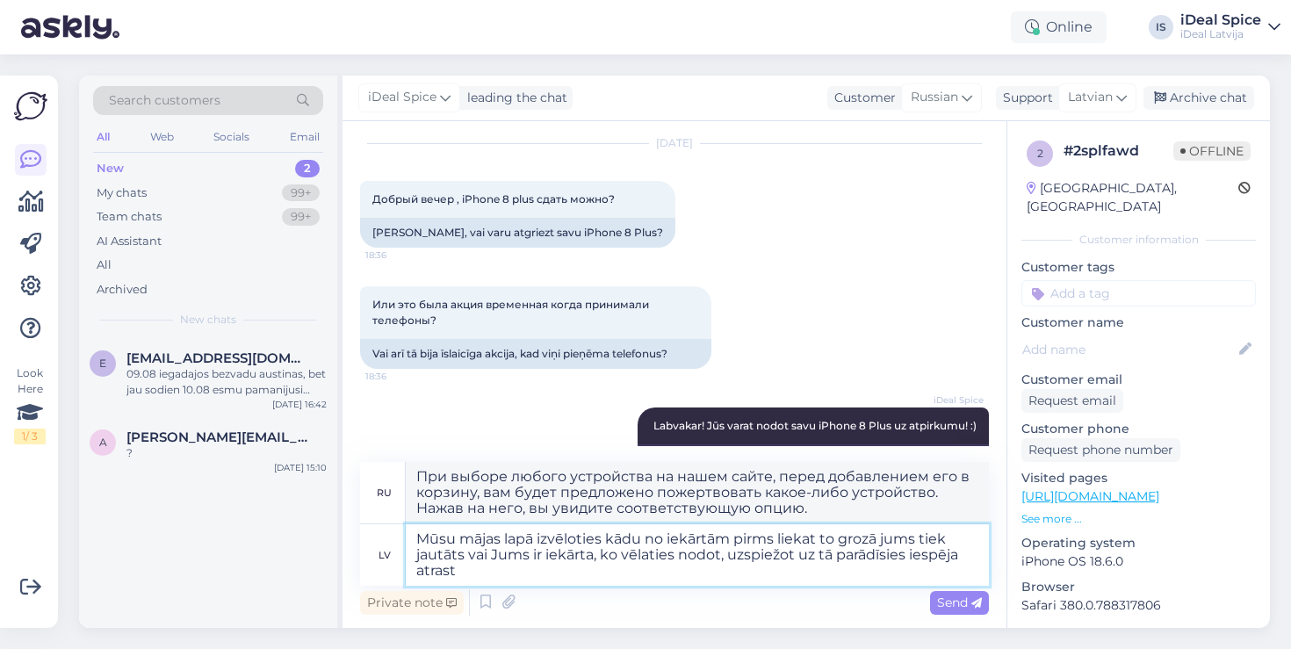
type textarea "Mūsu mājas lapā izvēloties kādu no iekārtām pirms liekat to grozā jums tiek jau…"
type textarea "При выборе любого оборудования на нашем сайте, перед добавлением его в корзину,…"
type textarea "Mūsu mājas lapā izvēloties kādu no iekārtām pirms liekat to grozā jums tiek jau…"
type textarea "При выборе любого устройства на нашем сайте, перед добавлением его в корзину, в…"
type textarea "Mūsu mājas lapā izvēloties kādu no iekārtām pirms liekat to grozā jums tiek jau…"
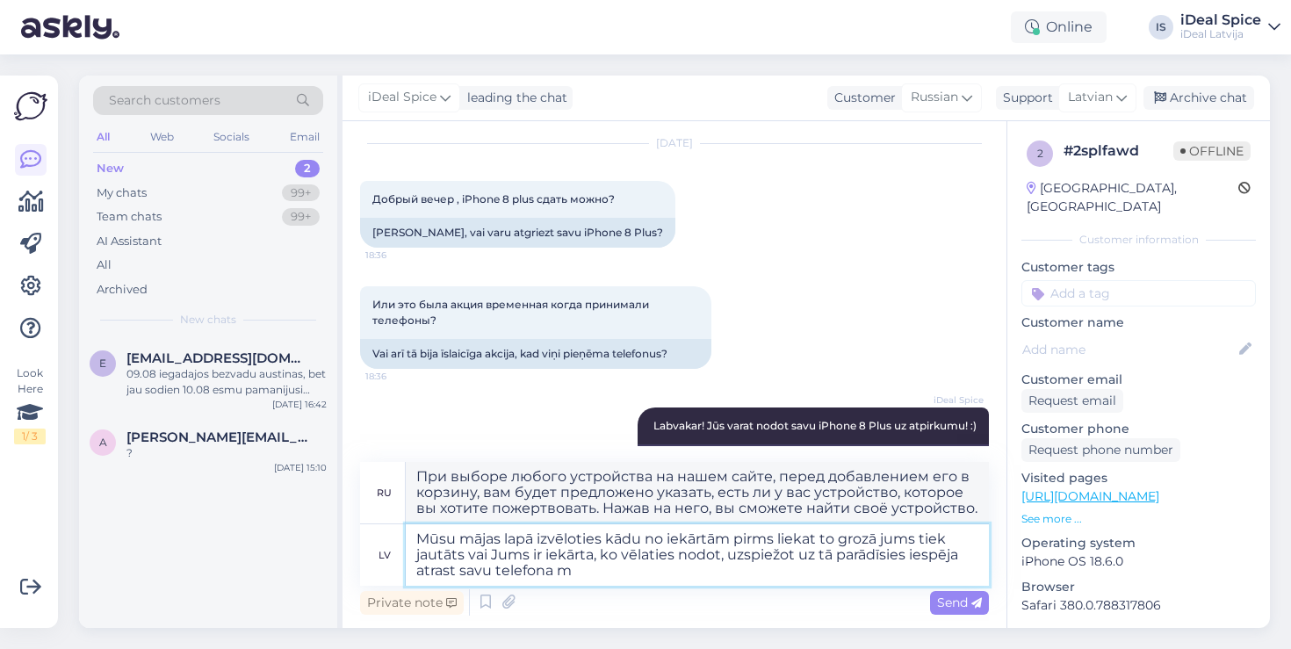
type textarea "При выборе любого устройства на нашем сайте, перед добавлением его в корзину, в…"
type textarea "Mūsu mājas lapā izvēloties kādu no iekārtām pirms liekat to grozā jums tiek jau…"
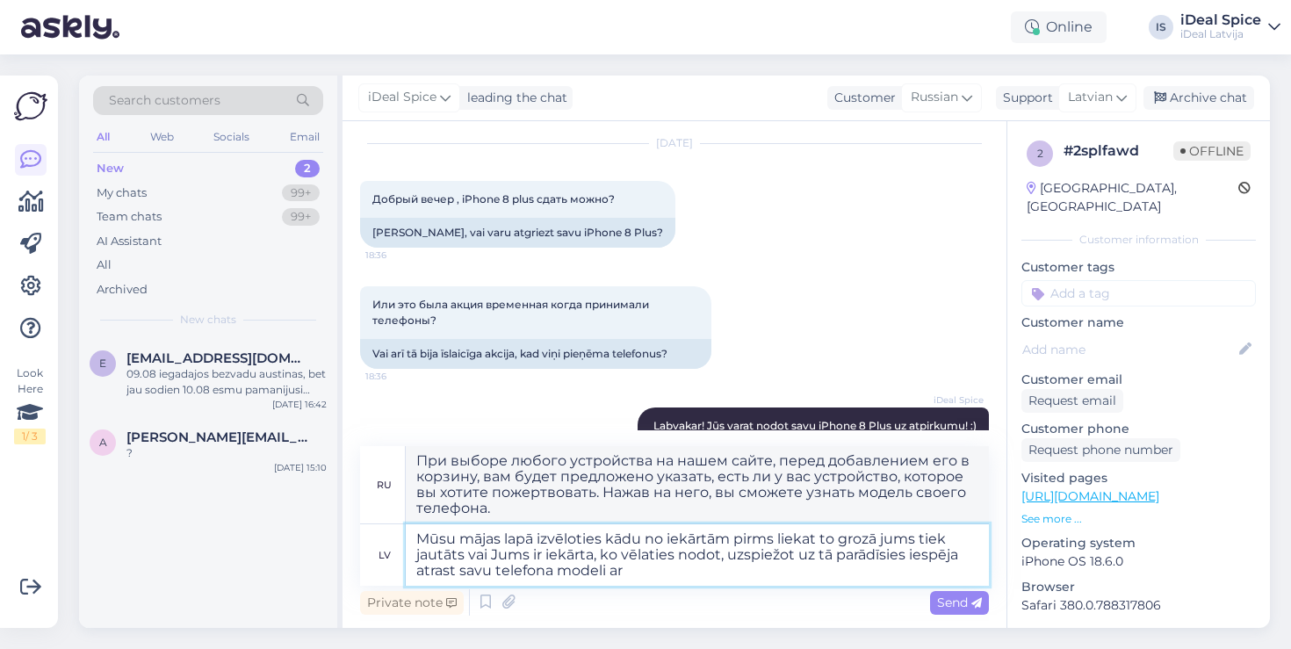
type textarea "Когда вы выбираете устройство на нашем сайте, перед добавлением его в корзину в…"
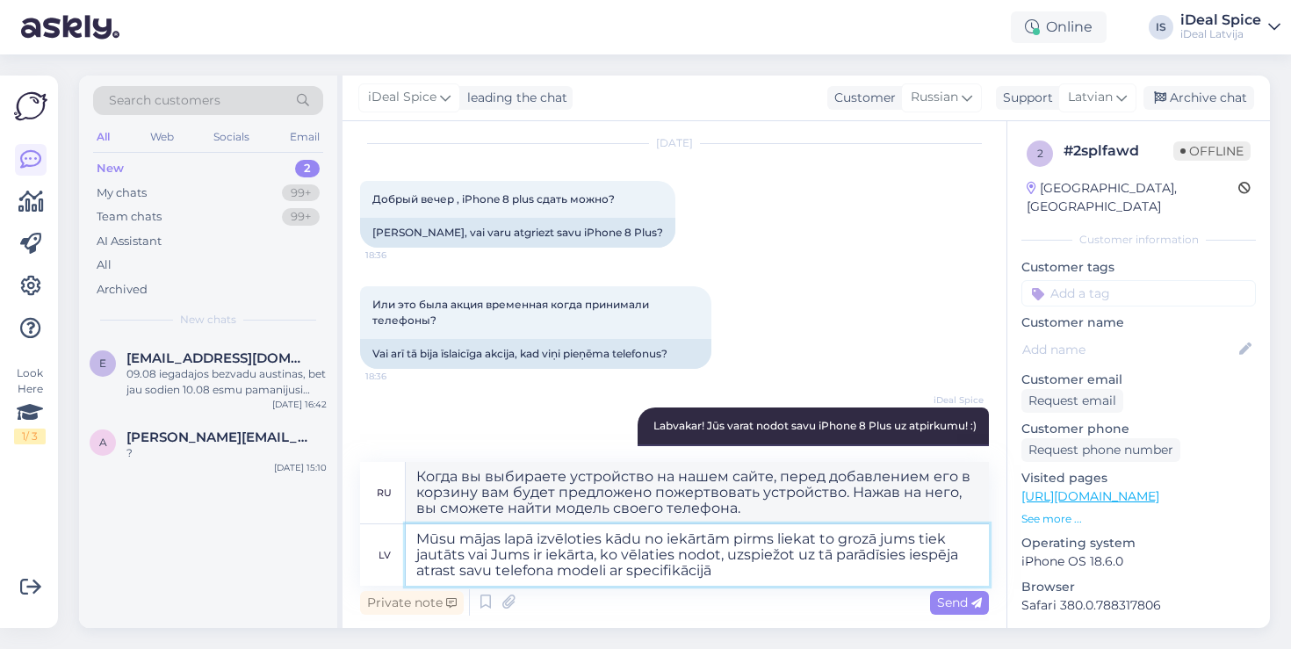
type textarea "Mūsu mājas lapā izvēloties kādu no iekārtām pirms liekat to grozā jums tiek jau…"
type textarea "При выборе любого устройства на нашем сайте, перед добавлением его в корзину, в…"
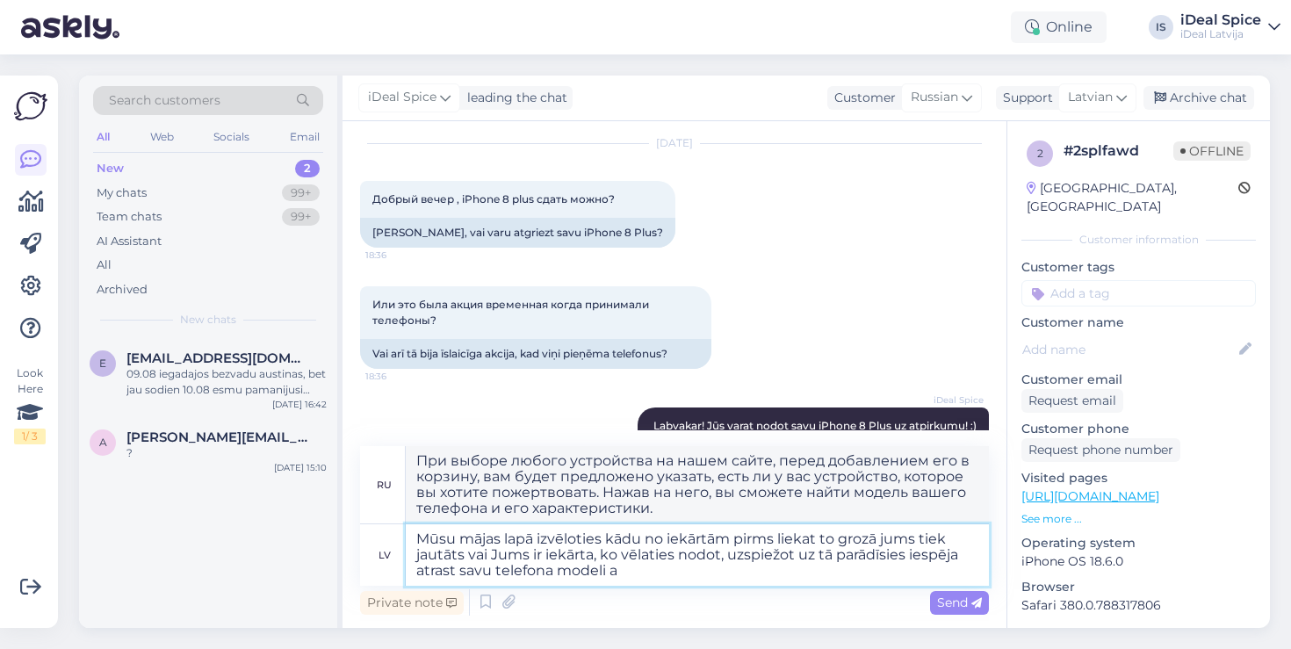
type textarea "Mūsu mājas lapā izvēloties kādu no iekārtām pirms liekat to grozā jums tiek jau…"
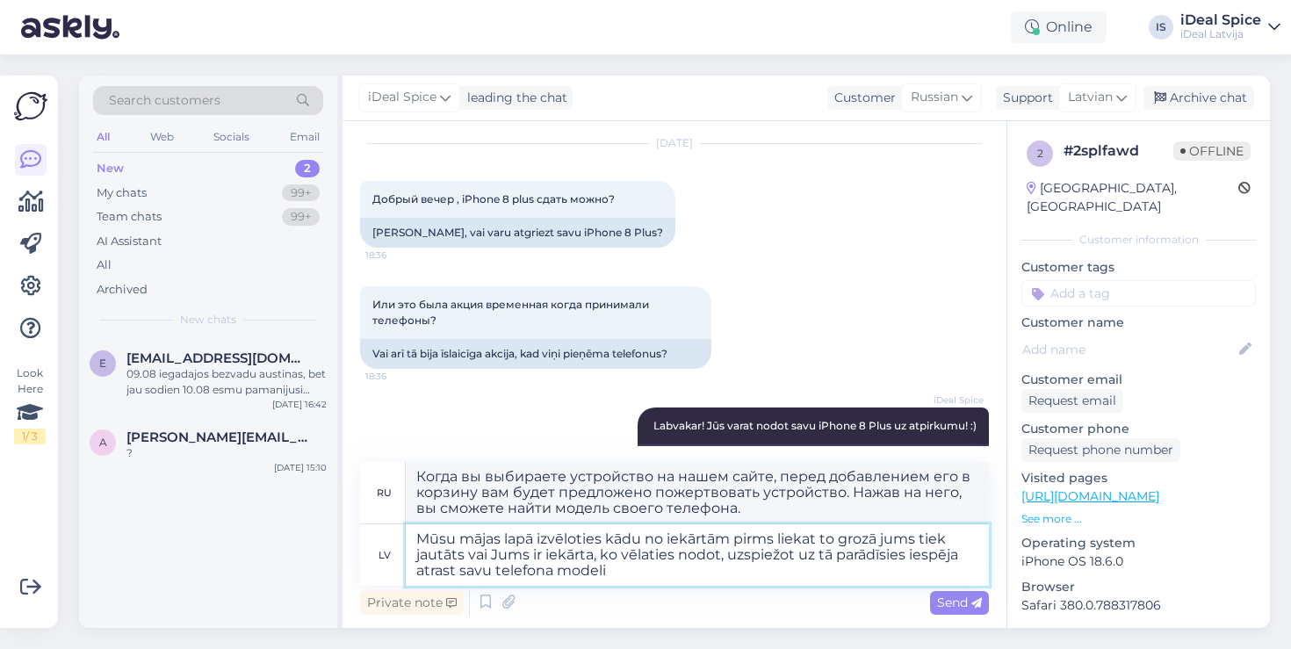
type textarea "При выборе любого устройства на нашем сайте, перед добавлением его в корзину, в…"
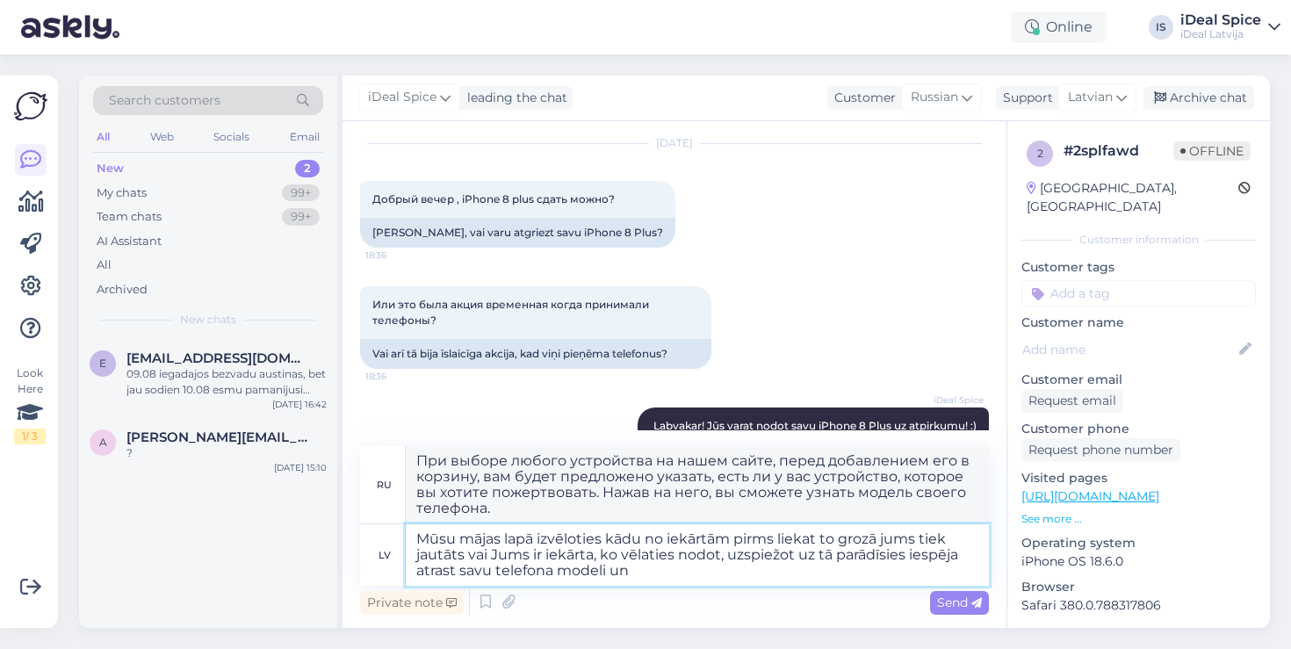
type textarea "Mūsu mājas lapā izvēloties kādu no iekārtām pirms liekat to grozā jums tiek jau…"
type textarea "При выборе любого устройства на нашем сайте, перед добавлением его в корзину, в…"
type textarea "Mūsu mājas lapā izvēloties kādu no iekārtām pirms liekat to grozā jums tiek jau…"
type textarea "При выборе любого устройства на нашем сайте, перед добавлением его в корзину, в…"
type textarea "Mūsu mājas lapā izvēloties kādu no iekārtām pirms liekat to grozā jums tiek jau…"
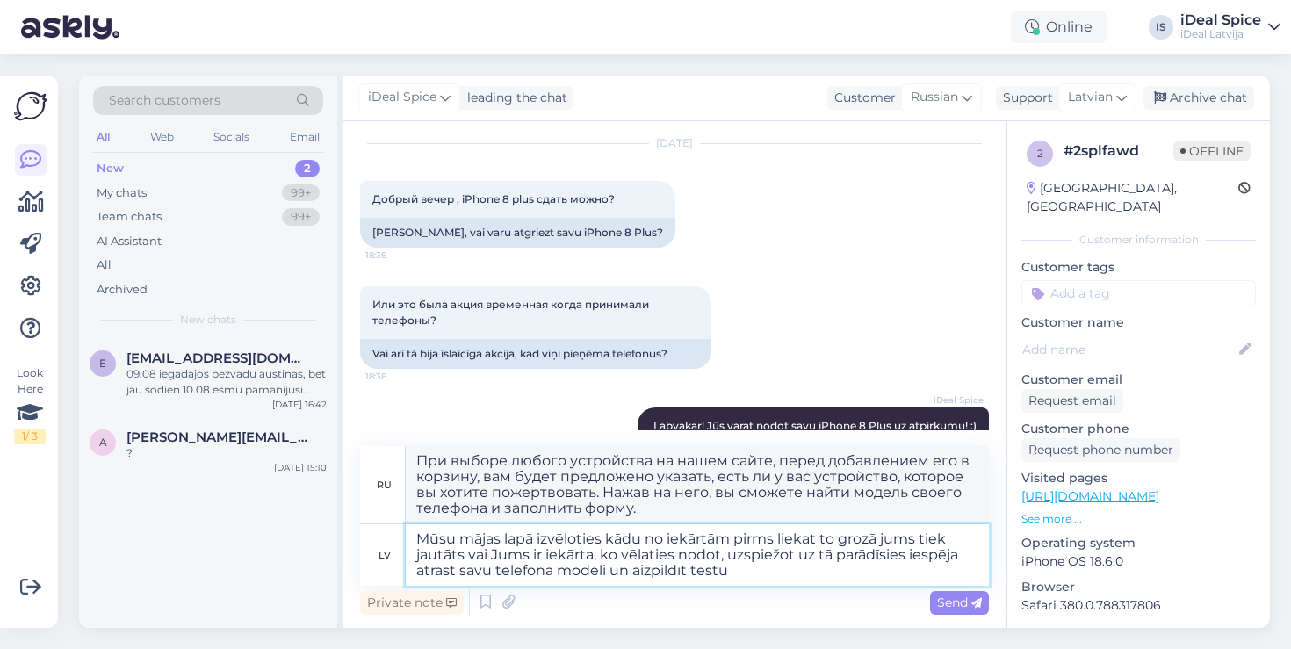
type textarea "При выборе любого устройства на нашем сайте, перед добавлением его в корзину, в…"
type textarea "Mūsu mājas lapā izvēloties kādu no iekārtām pirms liekat to grozā jums tiek jau…"
type textarea "При выборе любого устройства на нашем сайте, перед добавлением его в корзину, в…"
type textarea "Mūsu mājas lapā izvēloties kādu no iekārtām pirms liekat to grozā jums tiek jau…"
type textarea "При выборе одного из устройств на нашем сайте, перед добавлением его в корзину,…"
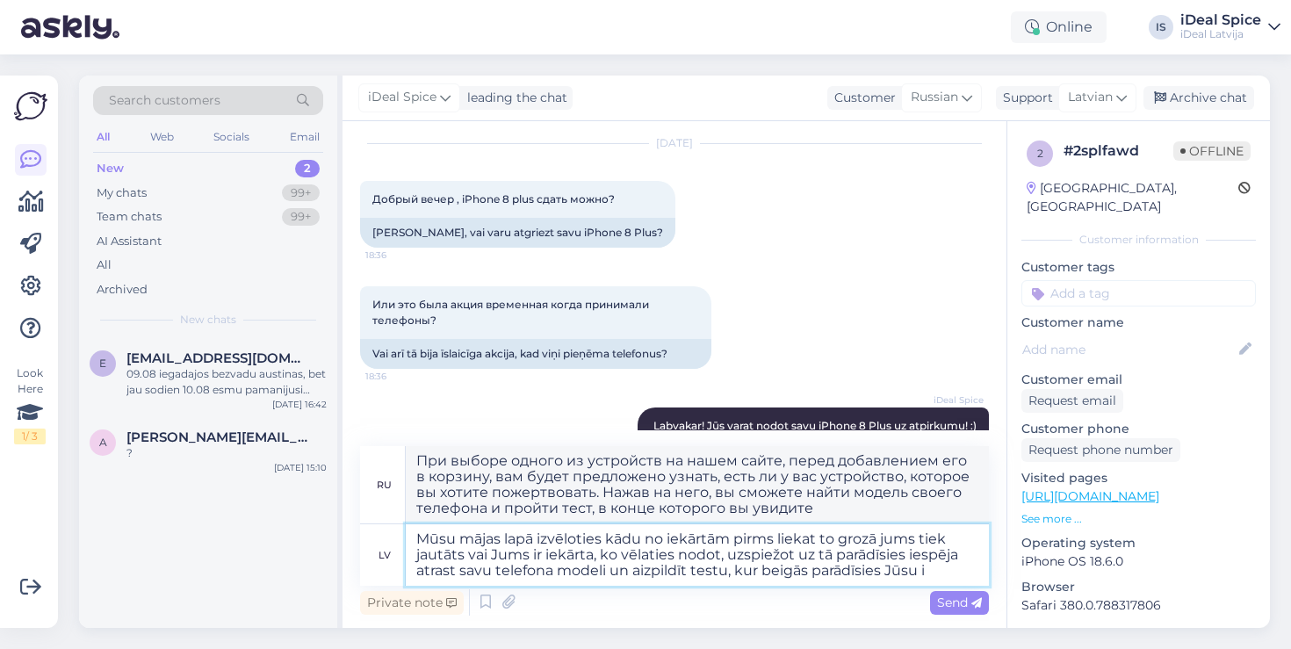
type textarea "Mūsu mājas lapā izvēloties kādu no iekārtām pirms liekat to grozā jums tiek jau…"
type textarea "Когда вы выбираете одно из устройств на нашем сайте, перед добавлением его в ко…"
type textarea "Mūsu mājas lapā izvēloties kādu no iekārtām pirms liekat to grozā jums tiek jau…"
type textarea "При выборе любого устройства на нашем сайте, перед добавлением его в корзину, в…"
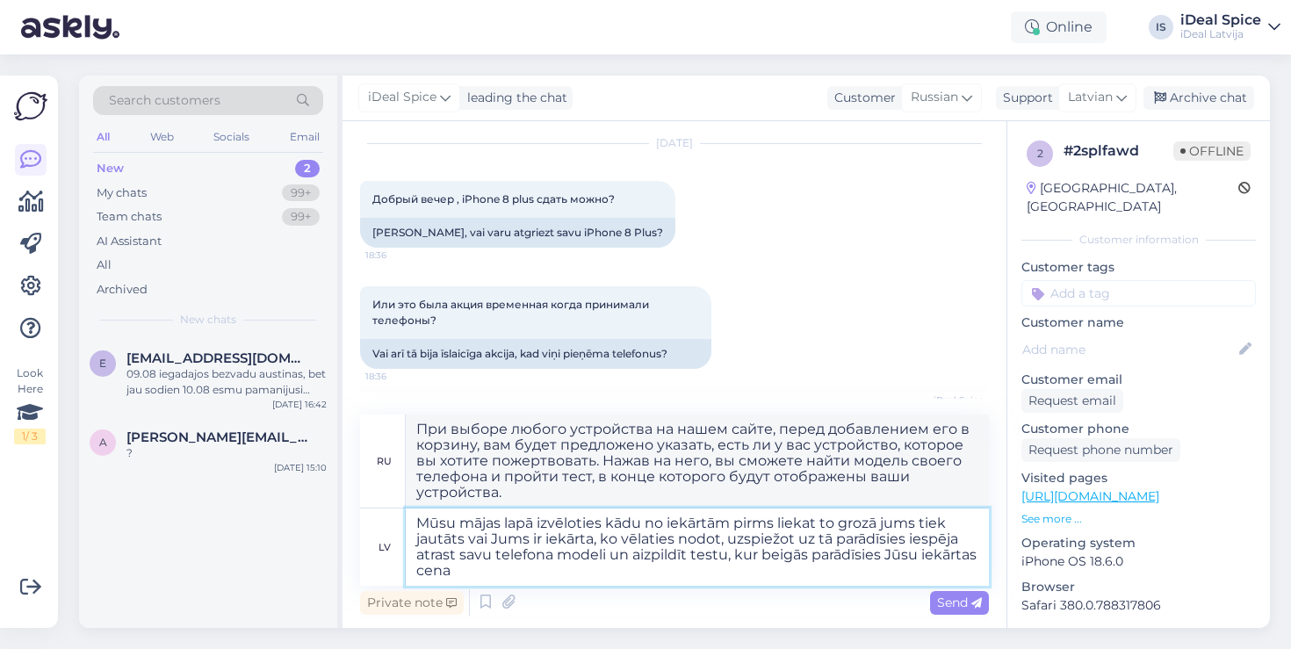
type textarea "Mūsu mājas lapā izvēloties kādu no iekārtām pirms liekat to grozā jums tiek jau…"
type textarea "При выборе любого устройства на нашем сайте, перед добавлением его в корзину, в…"
type textarea "Mūsu mājas lapā izvēloties kādu no iekārtām pirms liekat to grozā jums tiek jau…"
type textarea "При выборе одного из устройств на нашем сайте, перед добавлением его в корзину,…"
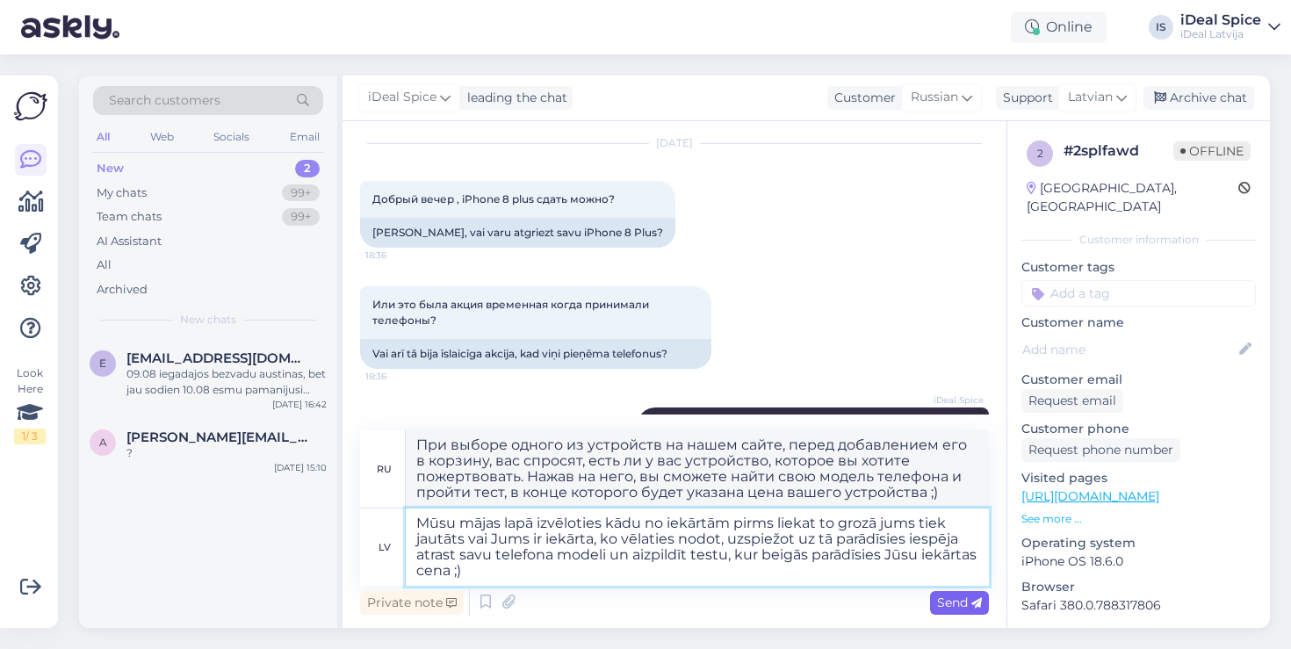
type textarea "Mūsu mājas lapā izvēloties kādu no iekārtām pirms liekat to grozā jums tiek jau…"
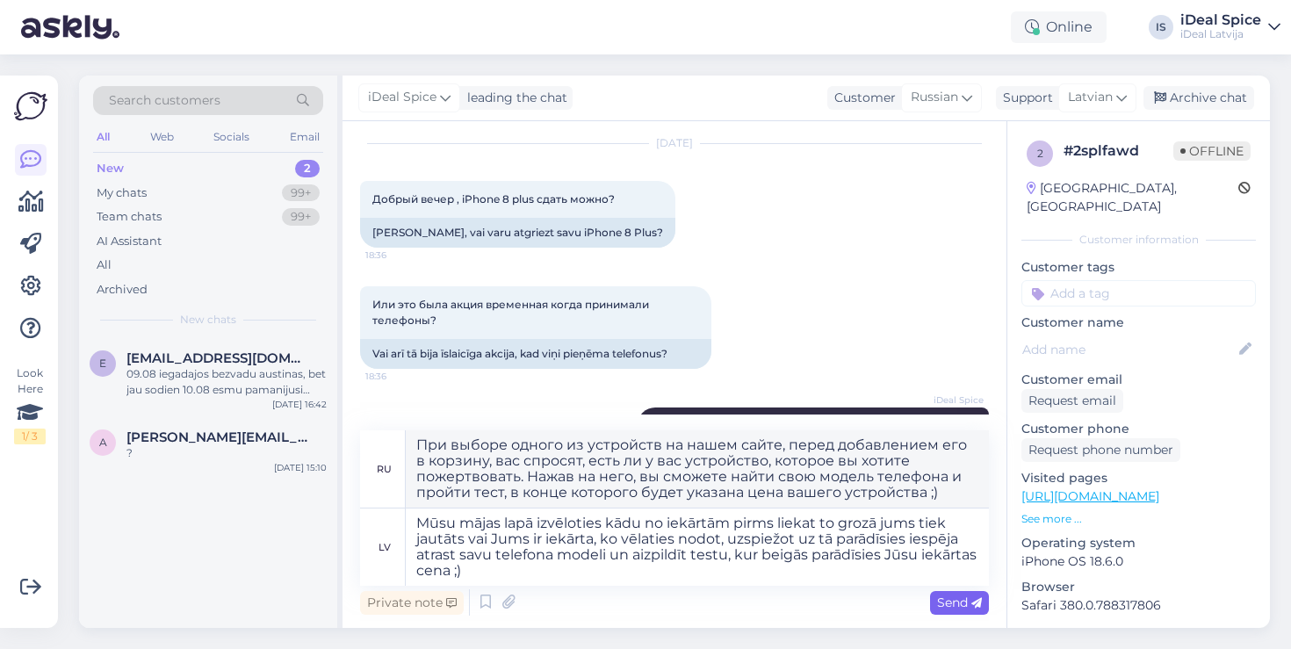
click at [959, 595] on span "Send" at bounding box center [959, 602] width 45 height 16
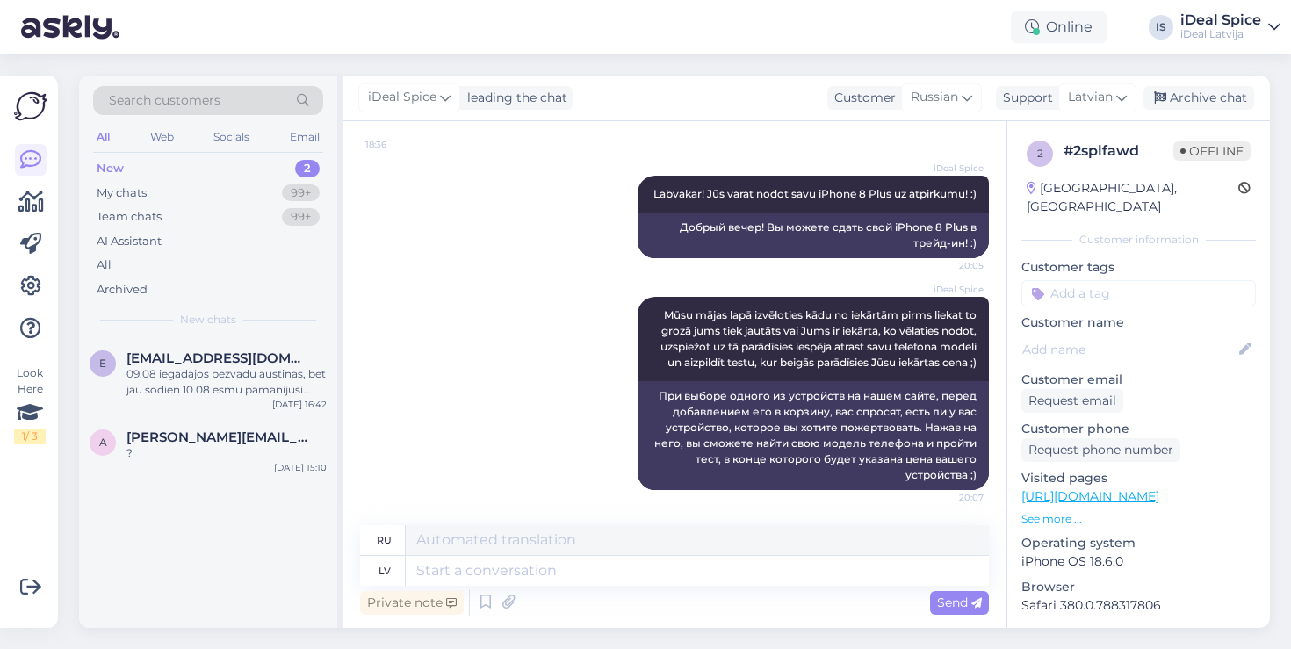
scroll to position [283, 0]
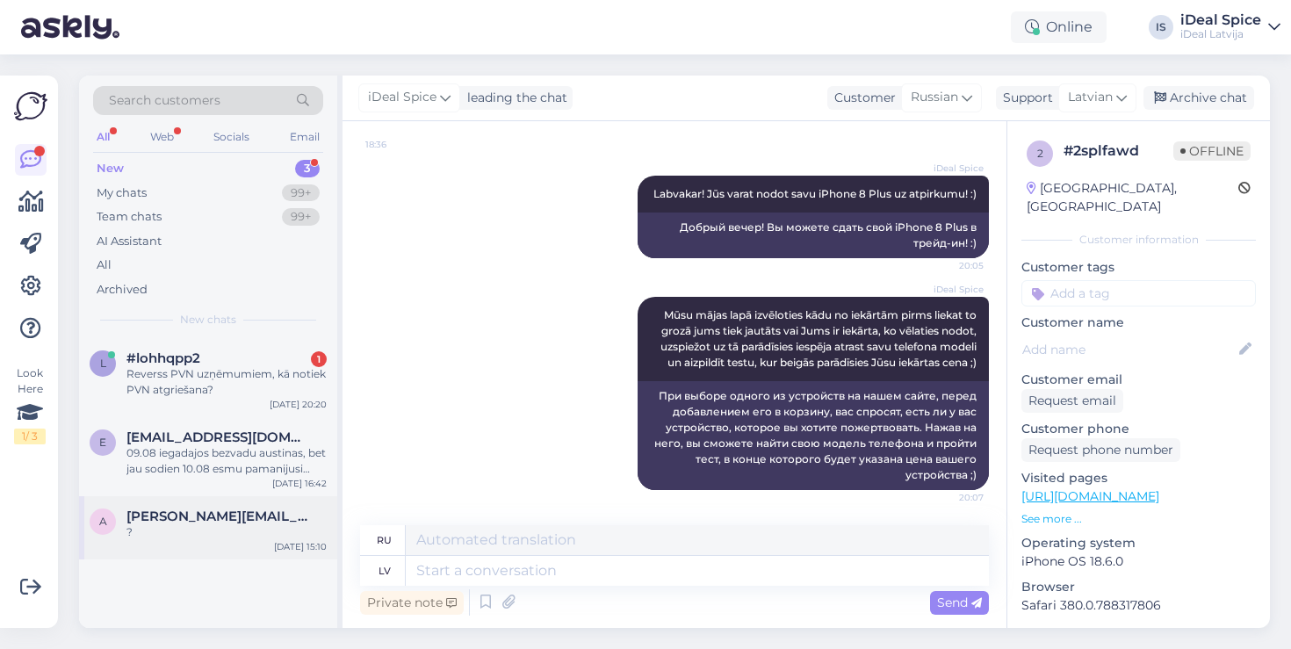
click at [222, 515] on span "[PERSON_NAME][EMAIL_ADDRESS][DOMAIN_NAME]" at bounding box center [217, 516] width 183 height 16
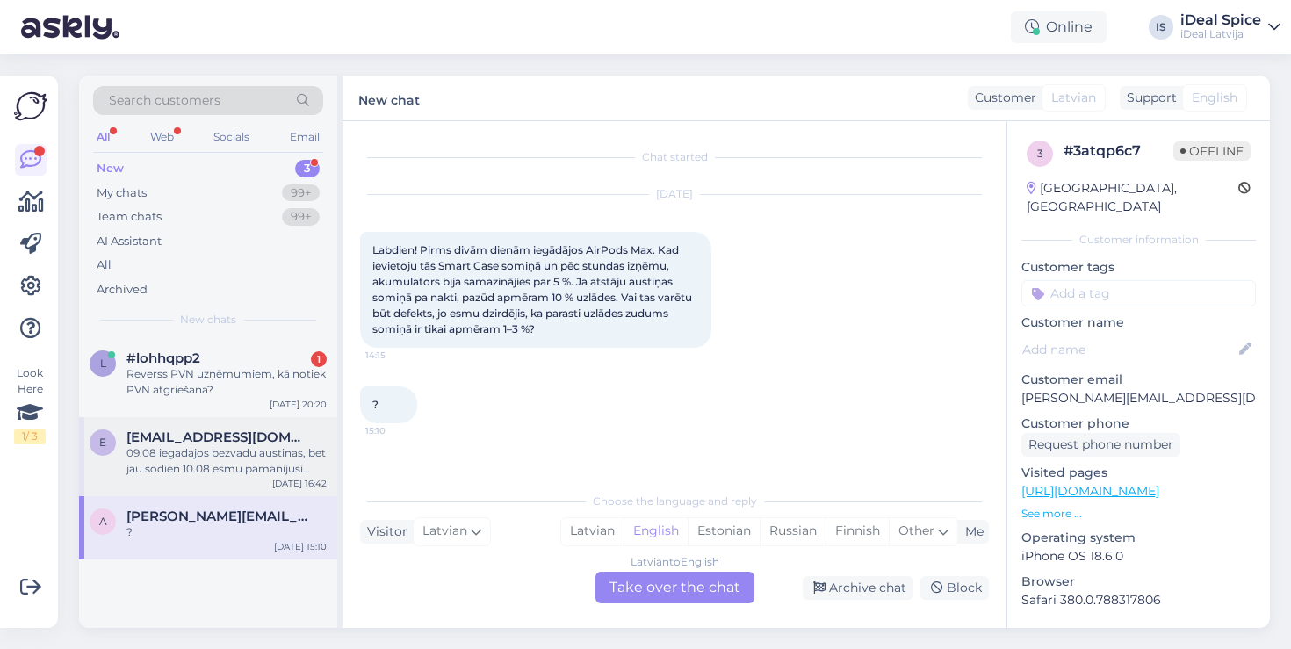
click at [251, 422] on div "e [EMAIL_ADDRESS][DOMAIN_NAME] 09.08 iegadajos bezvadu austinas, bet jau sodien…" at bounding box center [208, 456] width 258 height 79
